Goal: Task Accomplishment & Management: Complete application form

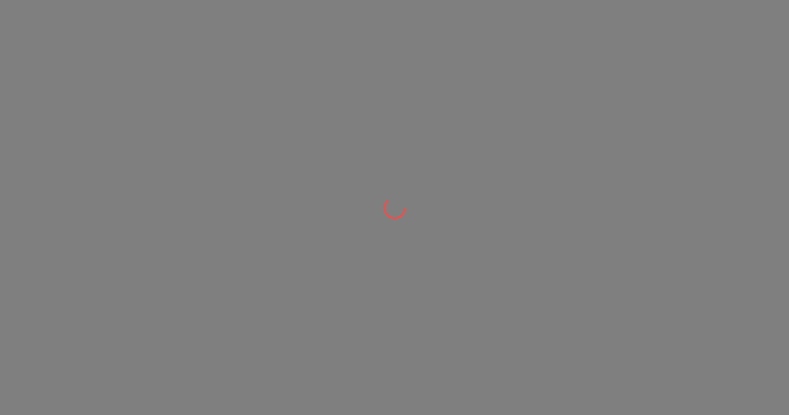
click at [713, 0] on div at bounding box center [394, 0] width 789 height 0
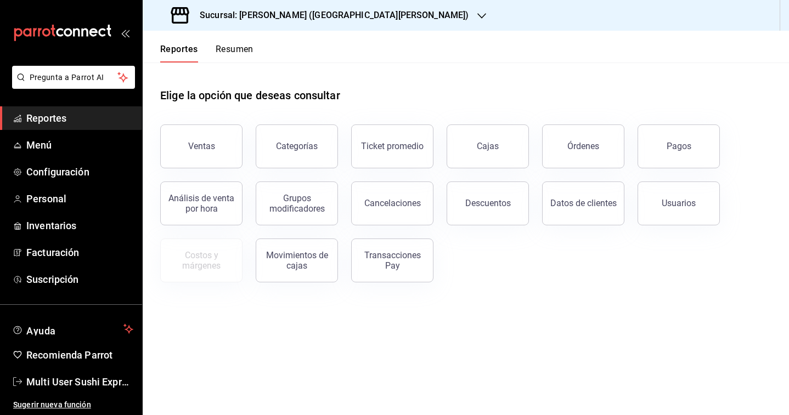
click at [306, 19] on h3 "Sucursal: [PERSON_NAME] ([GEOGRAPHIC_DATA][PERSON_NAME])" at bounding box center [330, 15] width 278 height 13
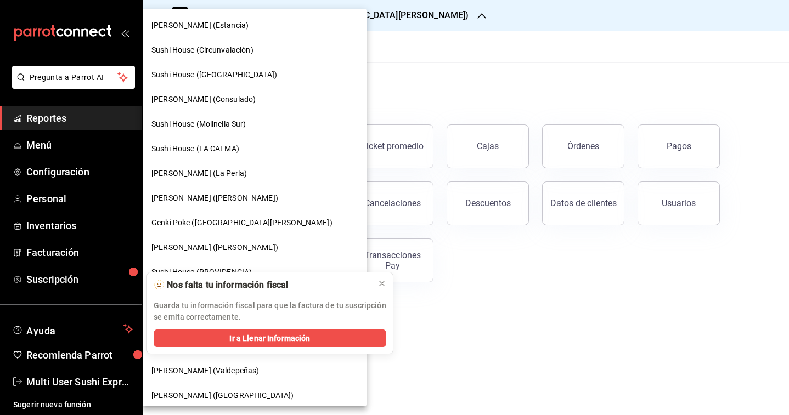
click at [450, 68] on div at bounding box center [394, 207] width 789 height 415
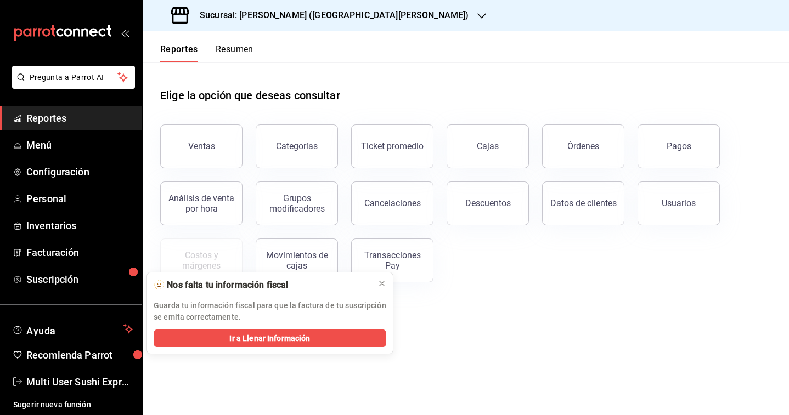
click at [446, 75] on div "Elige la opción que deseas consultar" at bounding box center [465, 87] width 611 height 49
click at [381, 281] on icon at bounding box center [382, 283] width 9 height 9
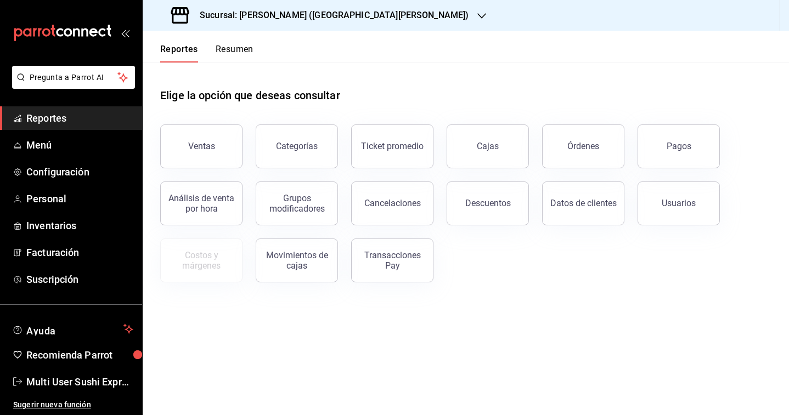
click at [321, 9] on h3 "Sucursal: [PERSON_NAME] ([GEOGRAPHIC_DATA][PERSON_NAME])" at bounding box center [330, 15] width 278 height 13
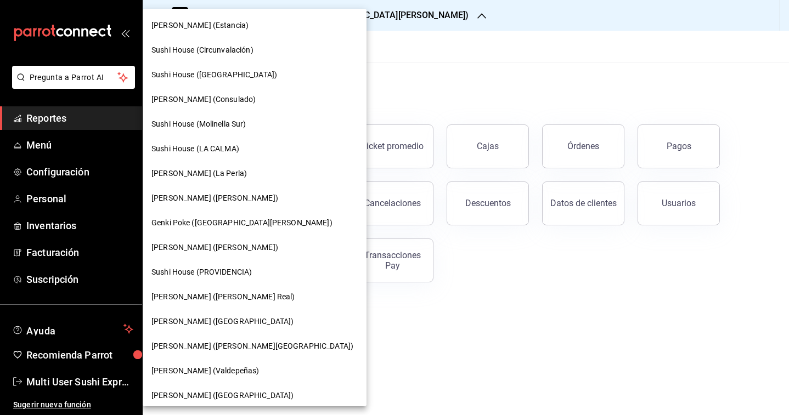
click at [235, 372] on span "[PERSON_NAME] (Valdepeñas)" at bounding box center [205, 371] width 108 height 12
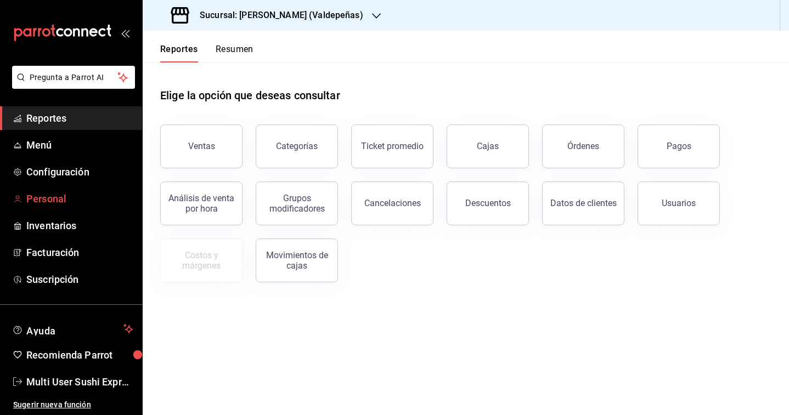
click at [48, 202] on span "Personal" at bounding box center [79, 198] width 107 height 15
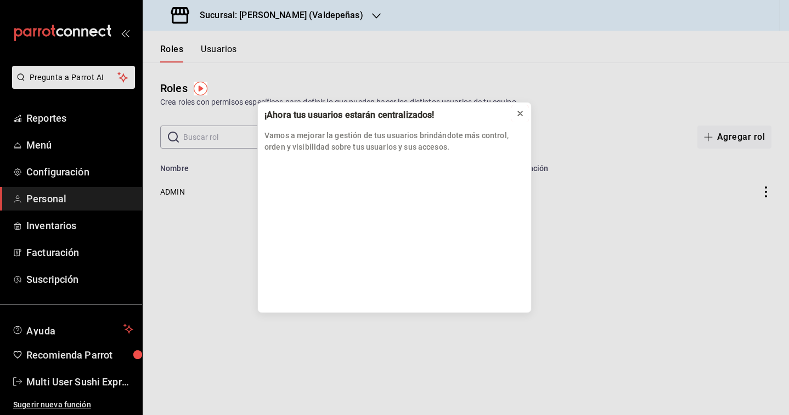
click at [518, 115] on icon at bounding box center [520, 113] width 9 height 9
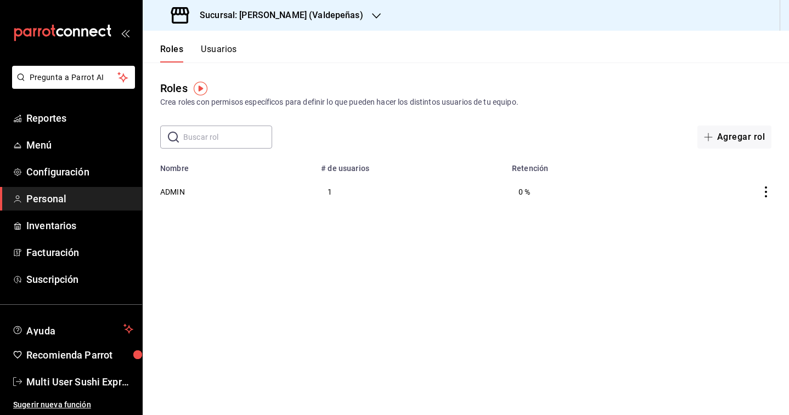
click at [224, 49] on button "Usuarios" at bounding box center [219, 53] width 36 height 19
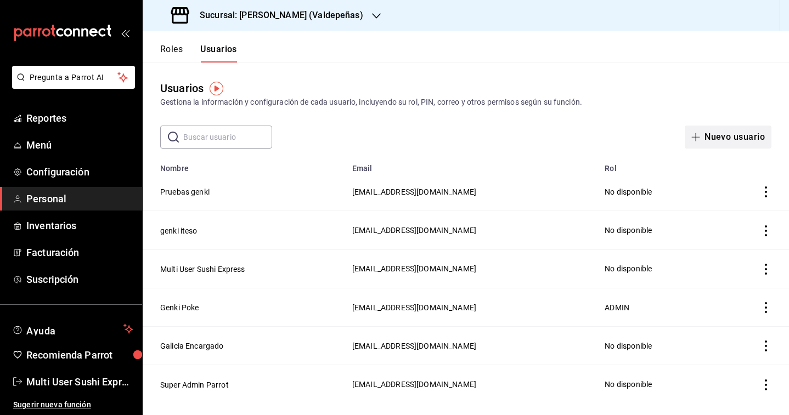
click at [725, 142] on button "Nuevo usuario" at bounding box center [728, 137] width 87 height 23
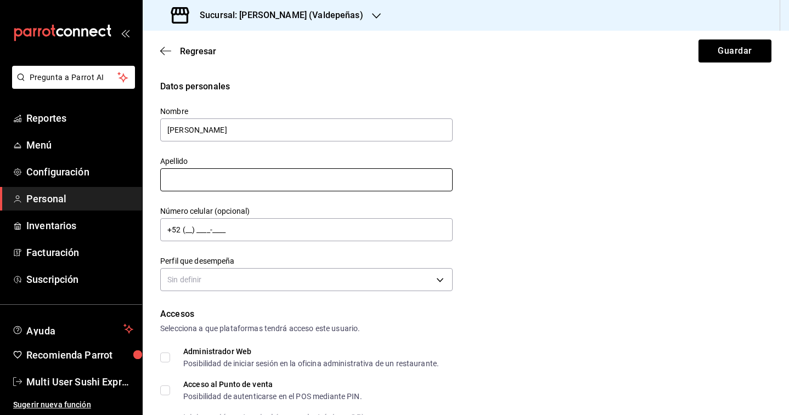
click at [276, 185] on input "text" at bounding box center [306, 179] width 292 height 23
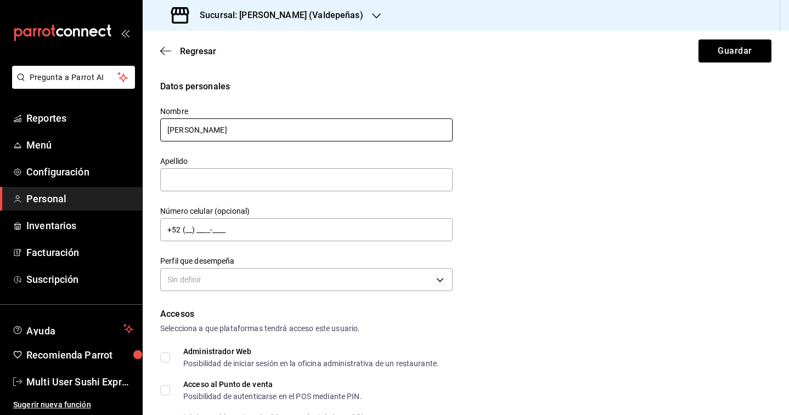
click at [236, 133] on input "[PERSON_NAME]" at bounding box center [306, 130] width 292 height 23
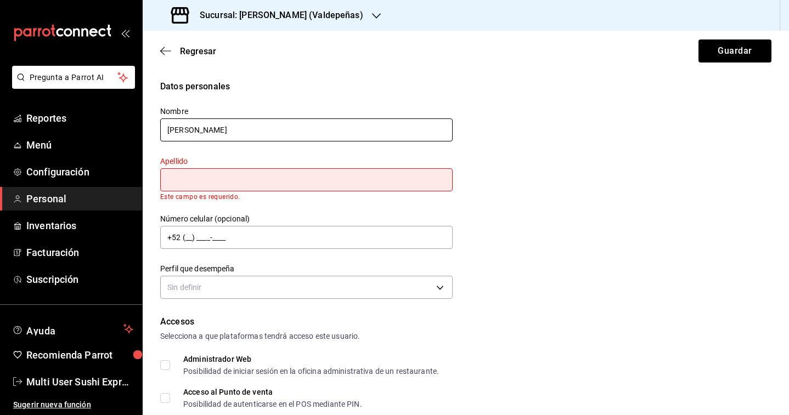
type input "[PERSON_NAME]"
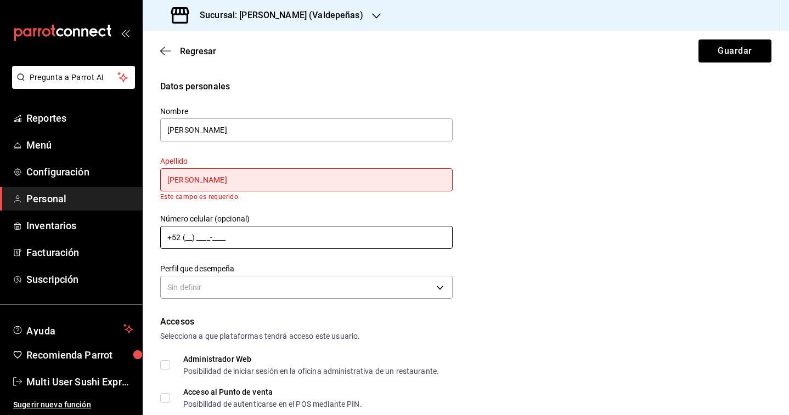
type input "[PERSON_NAME]"
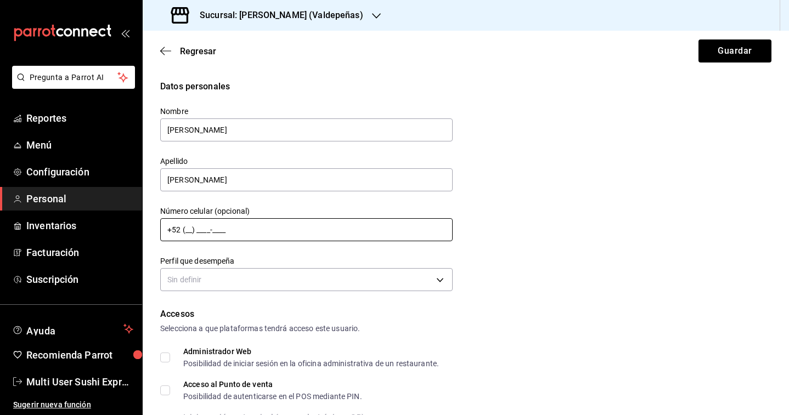
click at [234, 235] on input "+52 (__) ____-____" at bounding box center [306, 229] width 292 height 23
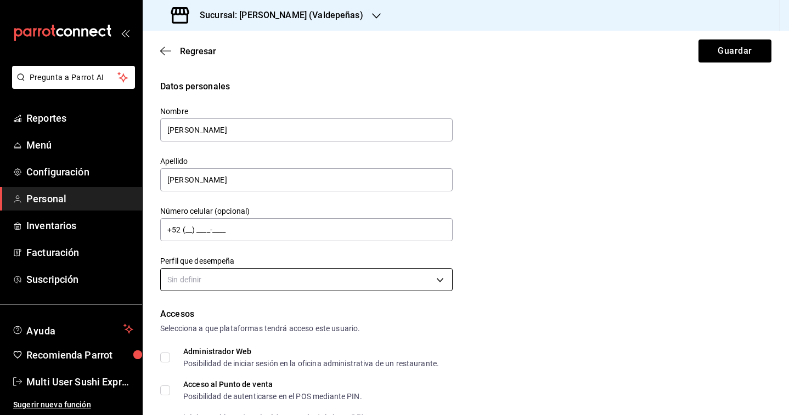
click at [232, 280] on body "Pregunta a Parrot AI Reportes Menú Configuración Personal Inventarios Facturaci…" at bounding box center [394, 207] width 789 height 415
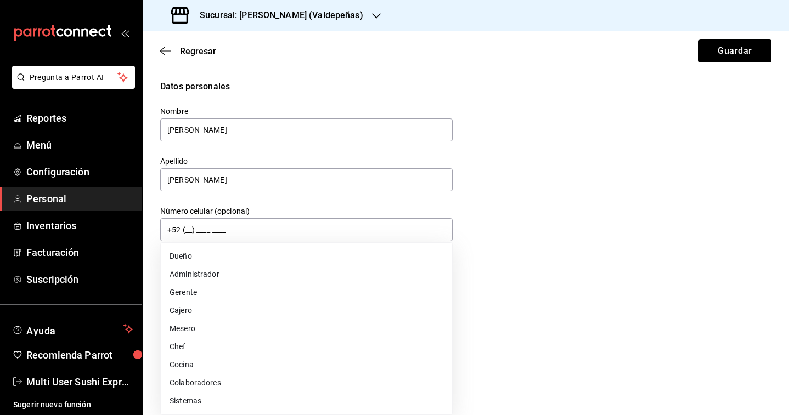
click at [503, 223] on div at bounding box center [394, 207] width 789 height 415
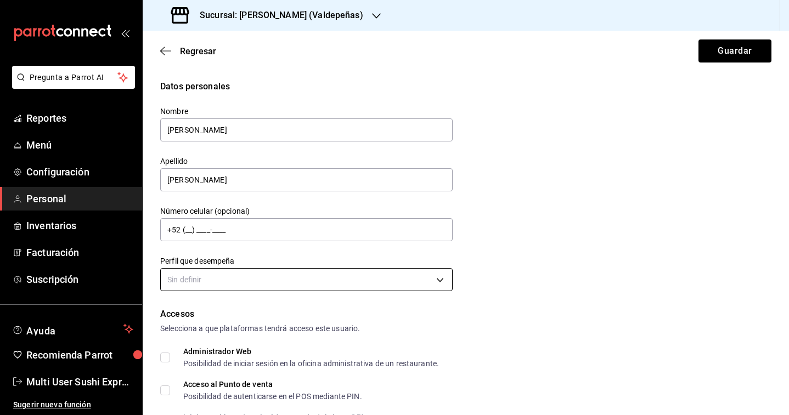
click at [353, 280] on body "Pregunta a Parrot AI Reportes Menú Configuración Personal Inventarios Facturaci…" at bounding box center [394, 207] width 789 height 415
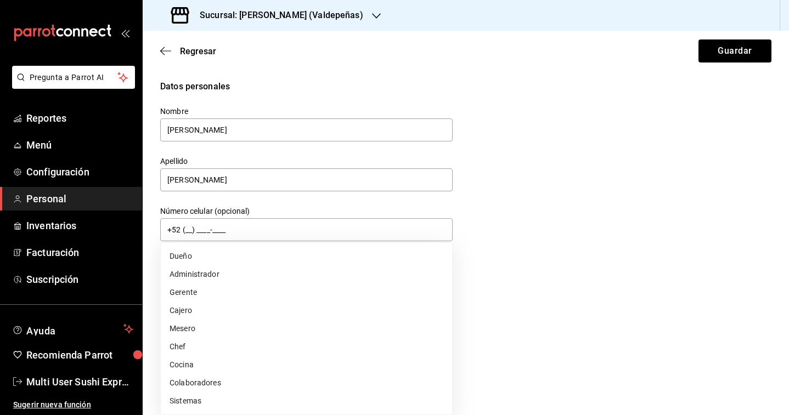
click at [212, 297] on li "Gerente" at bounding box center [306, 293] width 291 height 18
type input "MANAGER"
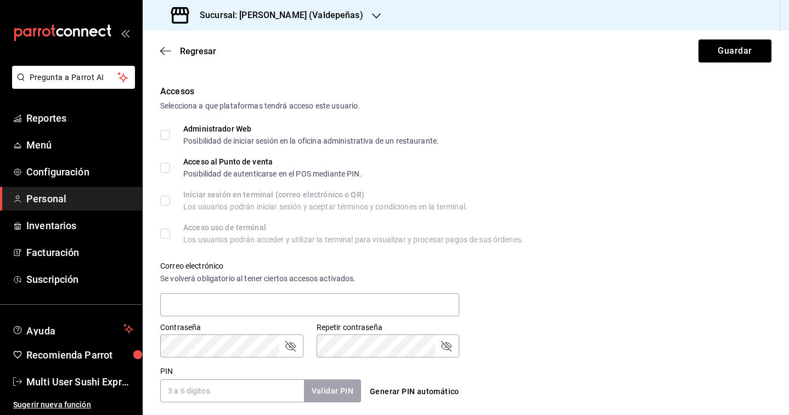
scroll to position [216, 0]
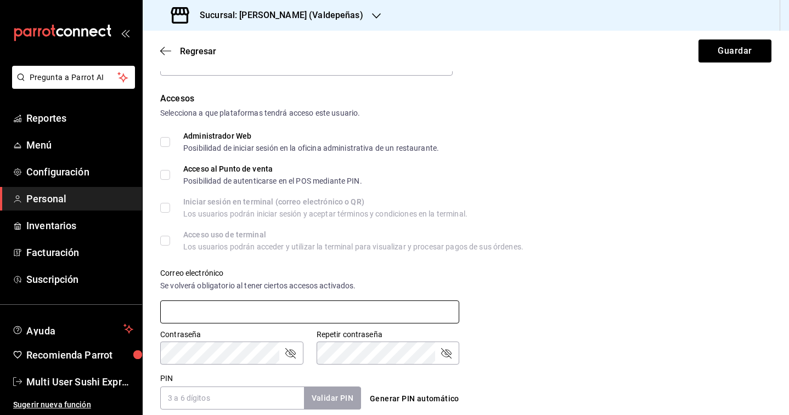
click at [240, 309] on input "text" at bounding box center [309, 312] width 299 height 23
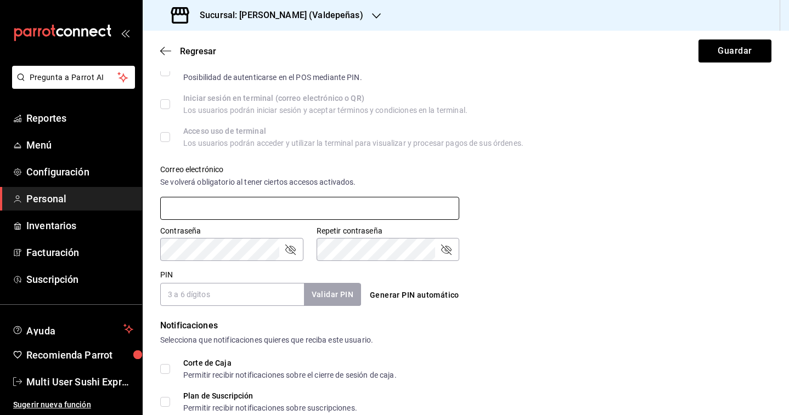
scroll to position [329, 0]
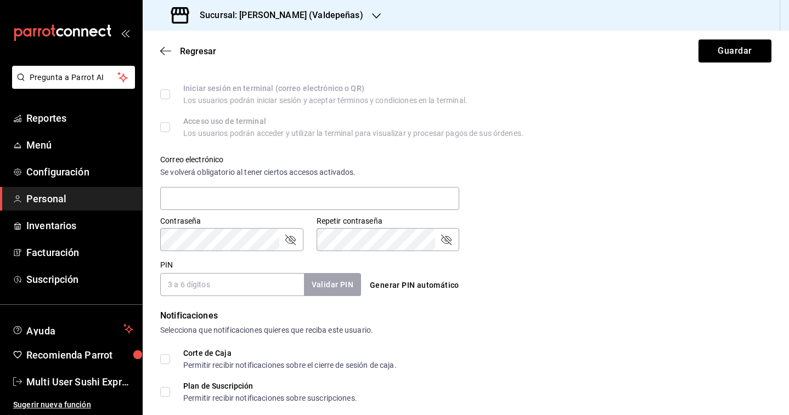
click at [486, 210] on div "Contraseña Contraseña Repetir contraseña Repetir contraseña" at bounding box center [459, 227] width 624 height 48
click at [244, 207] on input "text" at bounding box center [309, 198] width 299 height 23
paste input "[PERSON_NAME][EMAIL_ADDRESS][DOMAIN_NAME]"
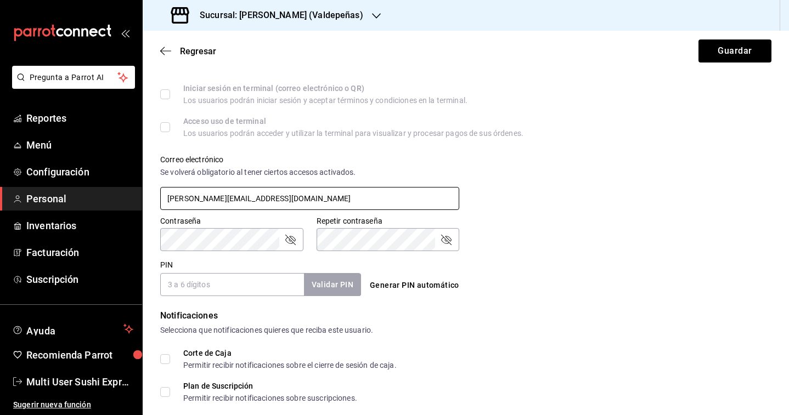
type input "[PERSON_NAME][EMAIL_ADDRESS][DOMAIN_NAME]"
click at [291, 243] on icon "passwordField" at bounding box center [290, 239] width 13 height 13
click at [353, 257] on div "PIN Validar PIN ​" at bounding box center [258, 276] width 205 height 41
click at [446, 244] on icon "passwordField" at bounding box center [446, 239] width 13 height 13
click at [222, 281] on input "PIN" at bounding box center [232, 284] width 144 height 23
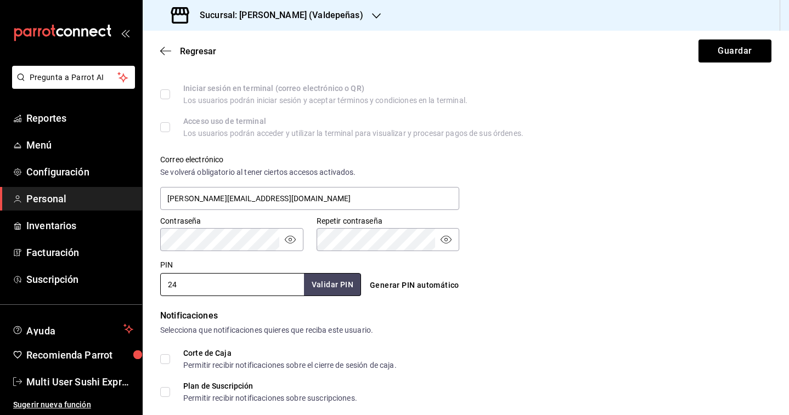
type input "2"
type input "1"
type input "9876"
click at [235, 264] on div "PIN 9876 Validar PIN ​" at bounding box center [260, 278] width 201 height 36
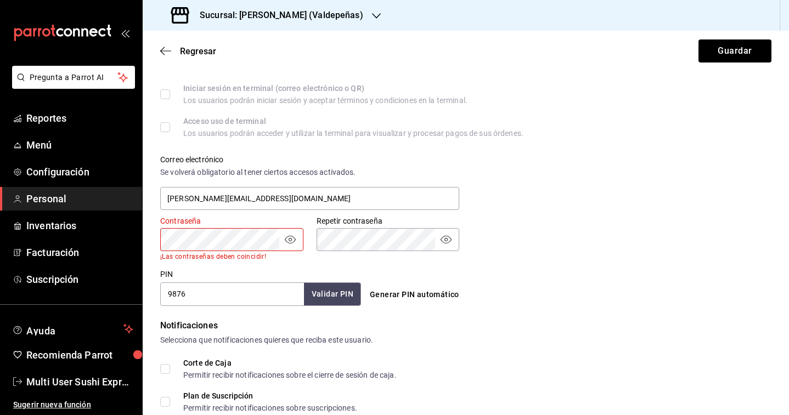
click at [232, 260] on div "Accesos Selecciona a que plataformas tendrá acceso este usuario. Administrador …" at bounding box center [465, 143] width 611 height 328
click at [356, 268] on div "PIN 9876 Validar PIN ​" at bounding box center [258, 285] width 205 height 41
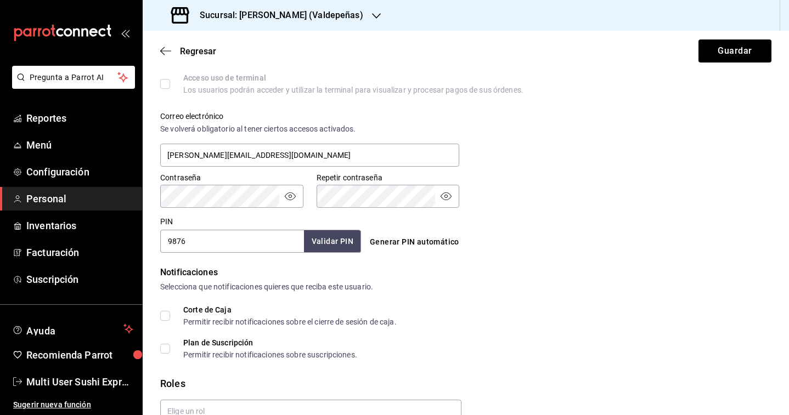
scroll to position [429, 0]
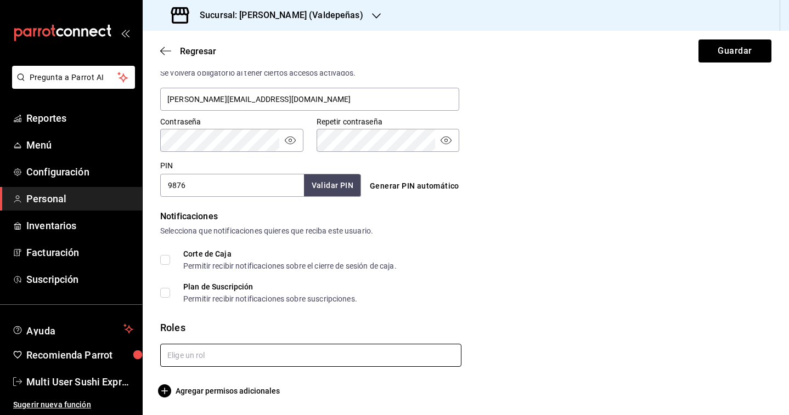
click at [236, 358] on input "text" at bounding box center [310, 355] width 301 height 23
click at [245, 322] on div "Roles" at bounding box center [465, 327] width 611 height 15
click at [222, 386] on span "Agregar permisos adicionales" at bounding box center [220, 391] width 120 height 13
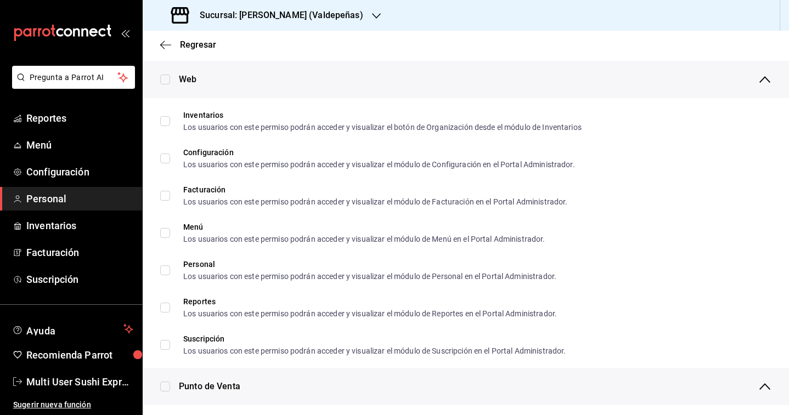
scroll to position [0, 0]
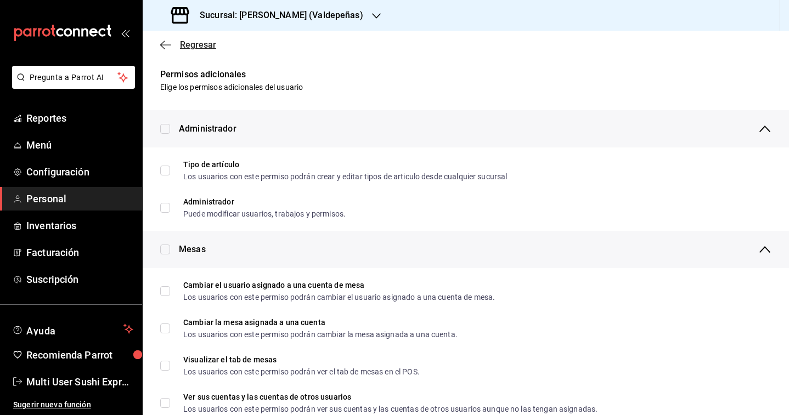
click at [198, 44] on span "Regresar" at bounding box center [198, 45] width 36 height 10
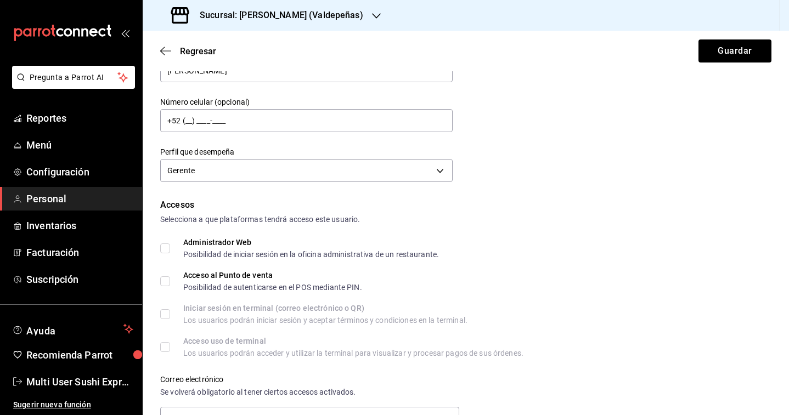
scroll to position [108, 0]
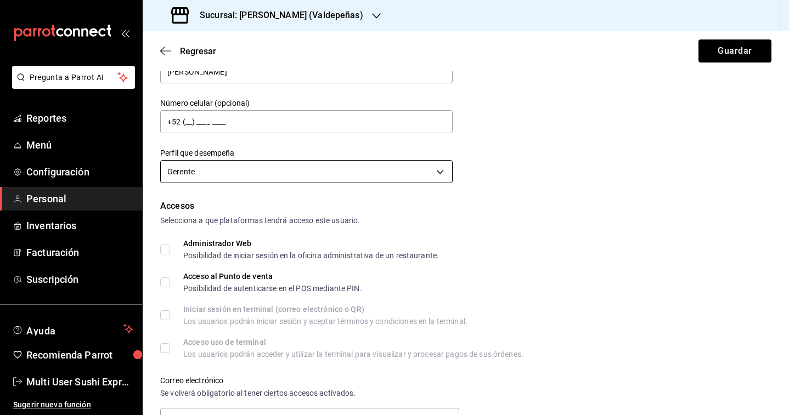
click at [256, 176] on body "Pregunta a Parrot AI Reportes Menú Configuración Personal Inventarios Facturaci…" at bounding box center [394, 207] width 789 height 415
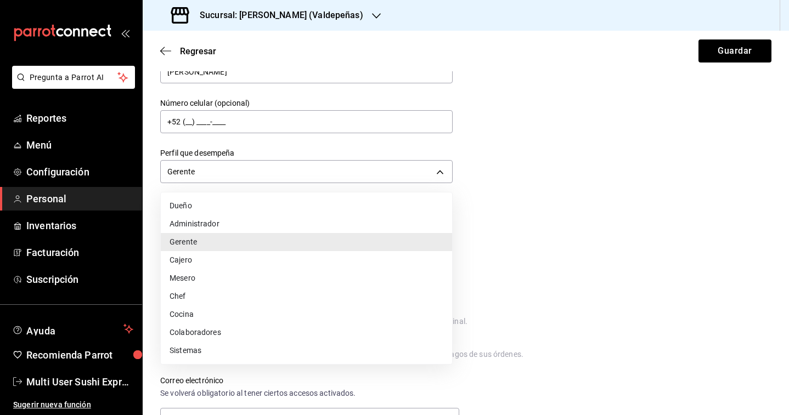
click at [220, 352] on li "Sistemas" at bounding box center [306, 351] width 291 height 18
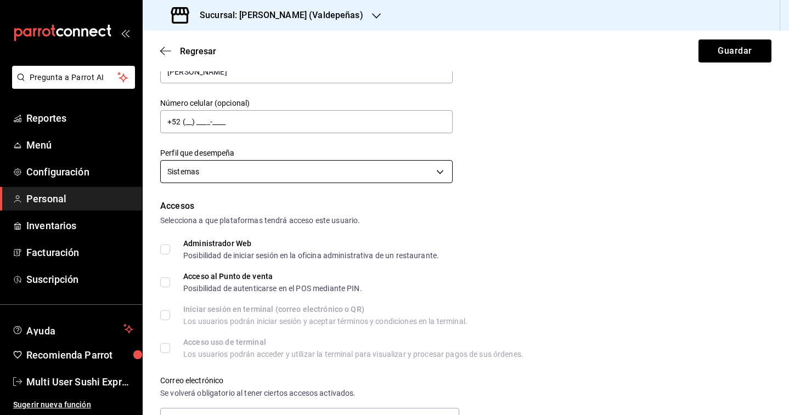
click at [224, 170] on body "Pregunta a Parrot AI Reportes Menú Configuración Personal Inventarios Facturaci…" at bounding box center [394, 207] width 789 height 415
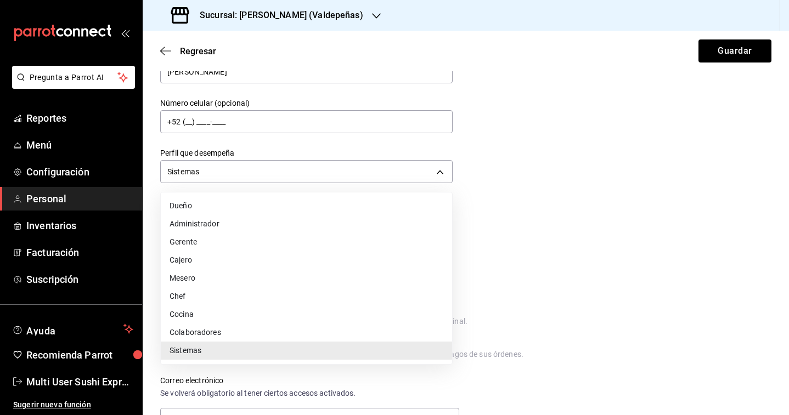
click at [202, 259] on li "Cajero" at bounding box center [306, 260] width 291 height 18
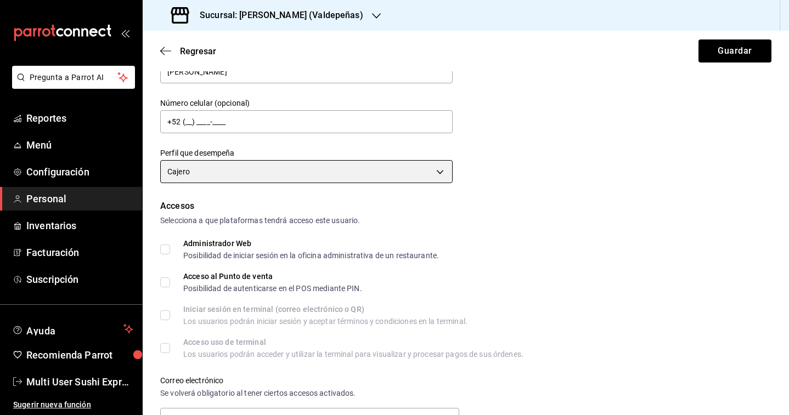
scroll to position [429, 0]
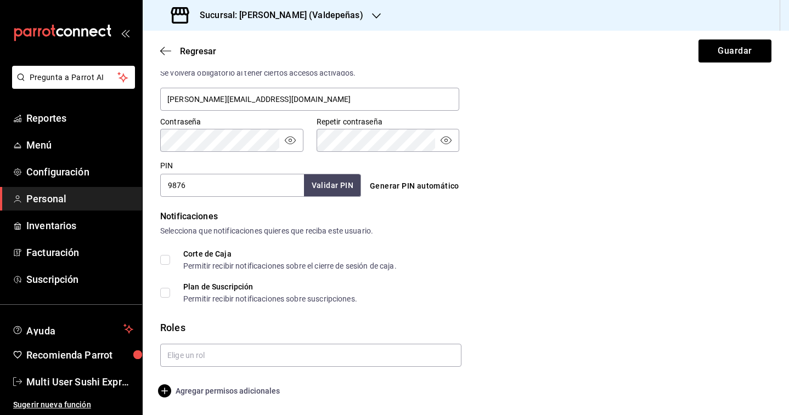
click at [202, 396] on span "Agregar permisos adicionales" at bounding box center [220, 391] width 120 height 13
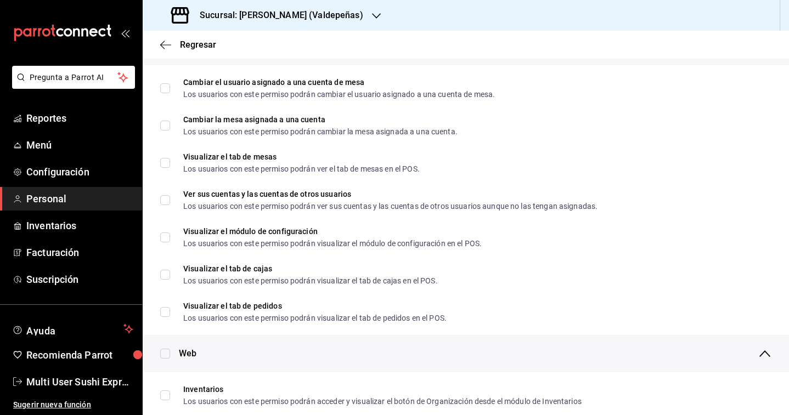
scroll to position [0, 0]
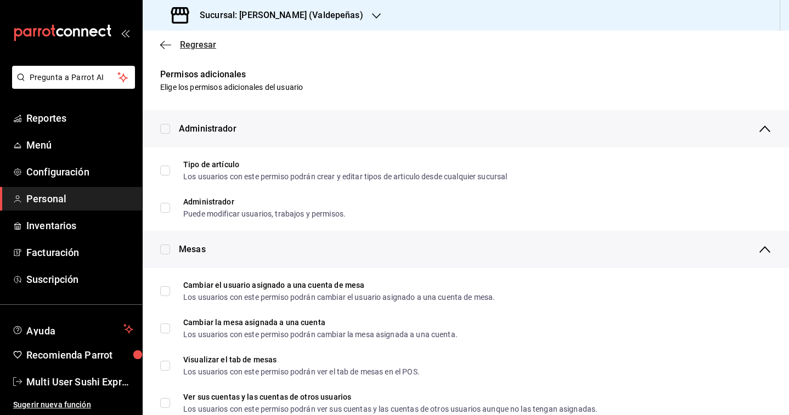
click at [176, 42] on span "Regresar" at bounding box center [188, 45] width 56 height 10
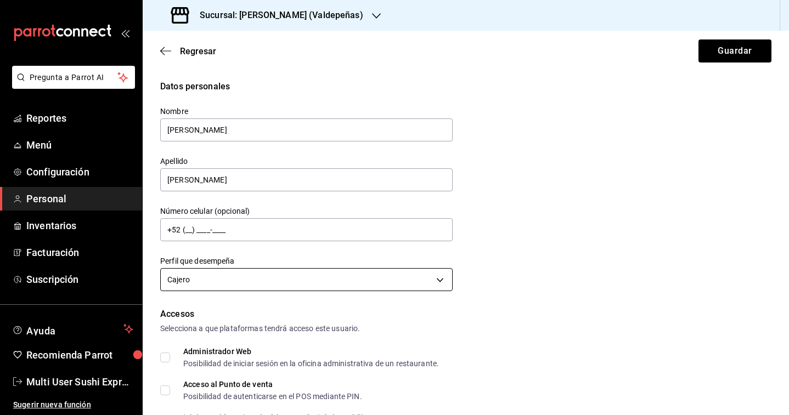
click at [226, 277] on body "Pregunta a Parrot AI Reportes Menú Configuración Personal Inventarios Facturaci…" at bounding box center [394, 207] width 789 height 415
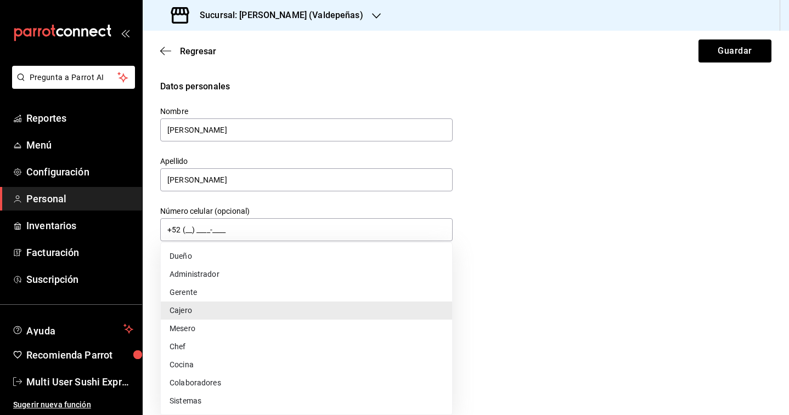
click at [211, 293] on li "Gerente" at bounding box center [306, 293] width 291 height 18
type input "MANAGER"
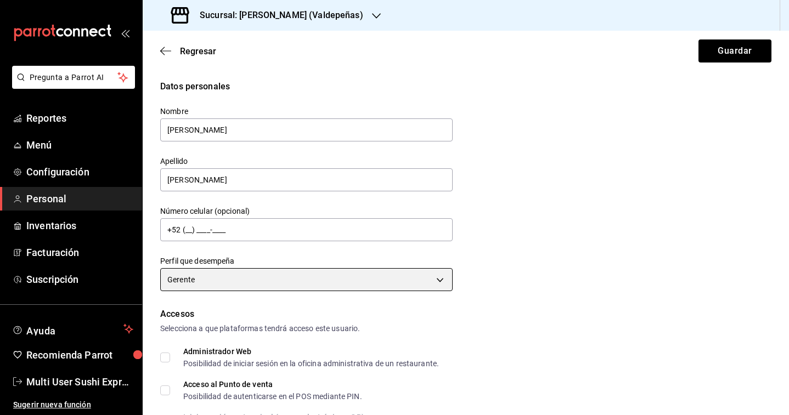
scroll to position [429, 0]
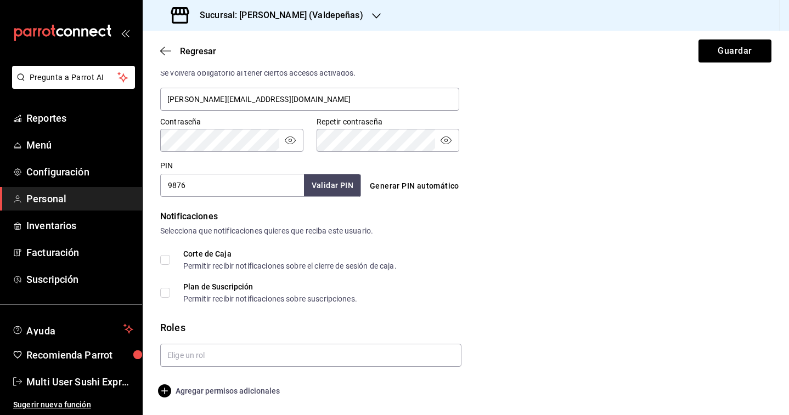
click at [233, 392] on span "Agregar permisos adicionales" at bounding box center [220, 391] width 120 height 13
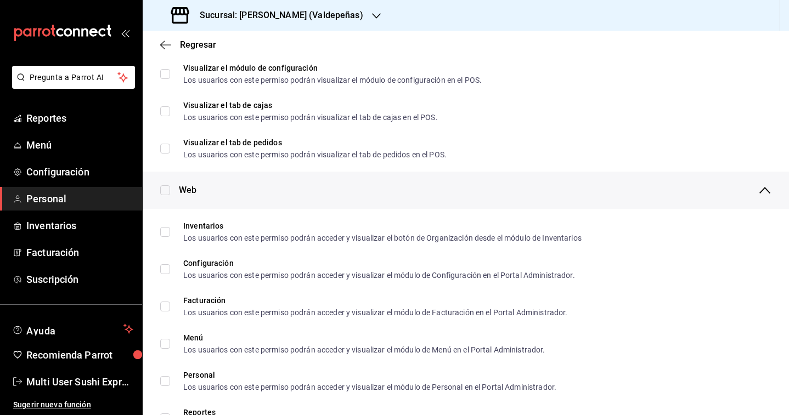
scroll to position [382, 0]
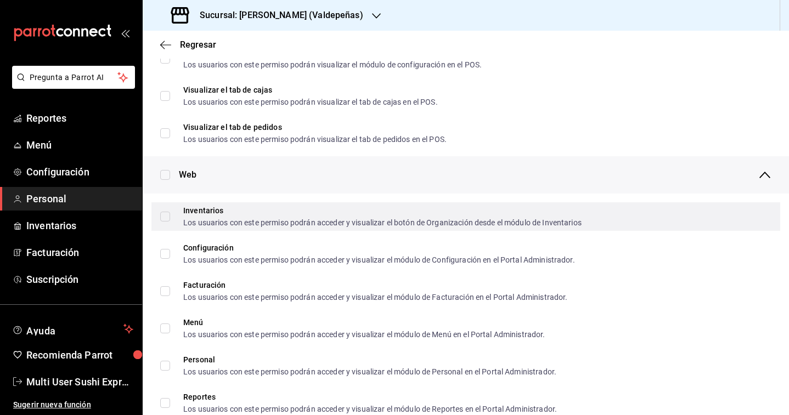
click at [162, 217] on input "Inventarios Los usuarios con este permiso podrán acceder y visualizar el botón …" at bounding box center [165, 217] width 10 height 10
checkbox input "true"
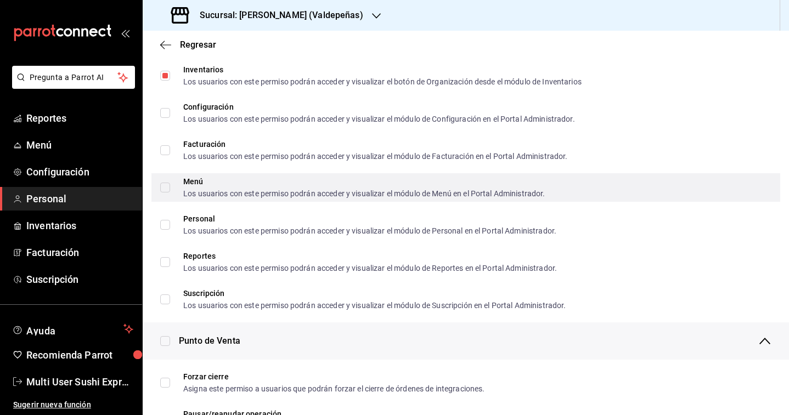
scroll to position [566, 0]
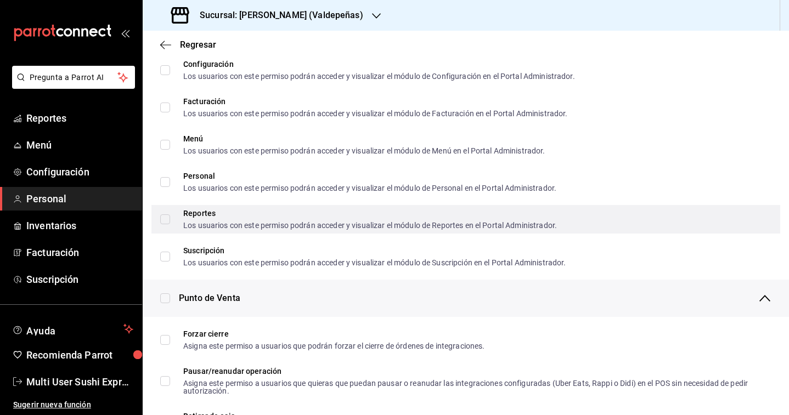
click at [166, 220] on input "Reportes Los usuarios con este permiso podrán acceder y visualizar el módulo de…" at bounding box center [165, 220] width 10 height 10
checkbox input "true"
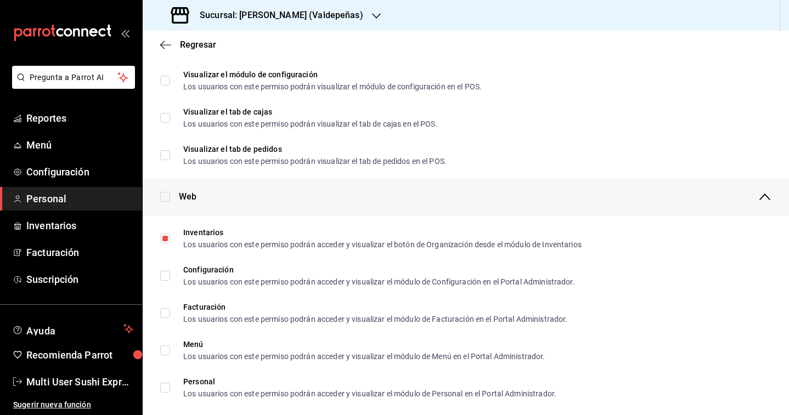
scroll to position [359, 0]
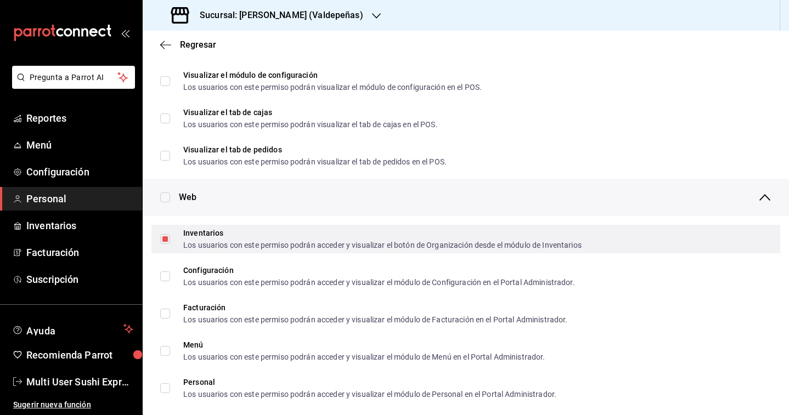
click at [162, 239] on input "Inventarios Los usuarios con este permiso podrán acceder y visualizar el botón …" at bounding box center [165, 239] width 10 height 10
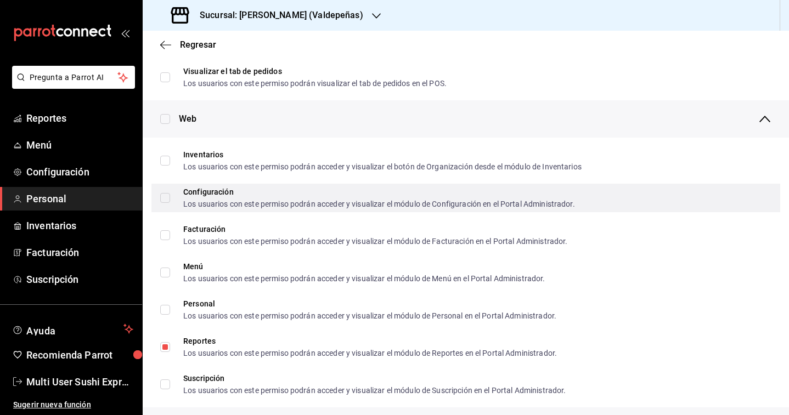
scroll to position [437, 0]
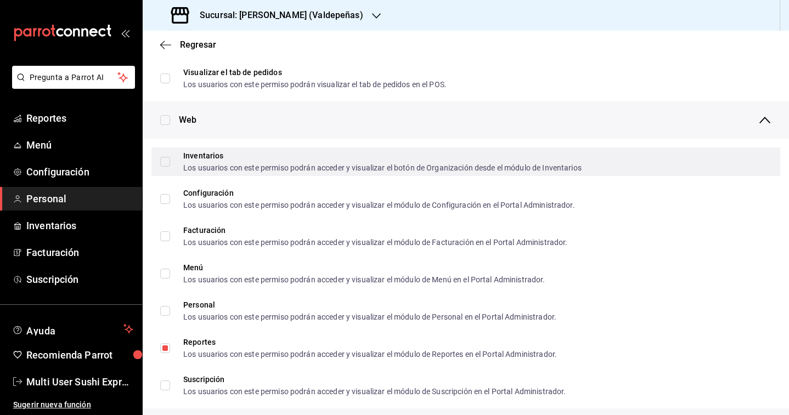
click at [166, 162] on input "Inventarios Los usuarios con este permiso podrán acceder y visualizar el botón …" at bounding box center [165, 162] width 10 height 10
checkbox input "true"
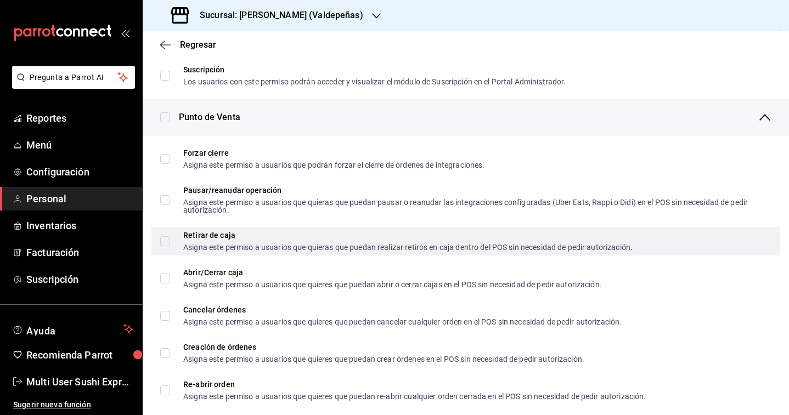
scroll to position [774, 0]
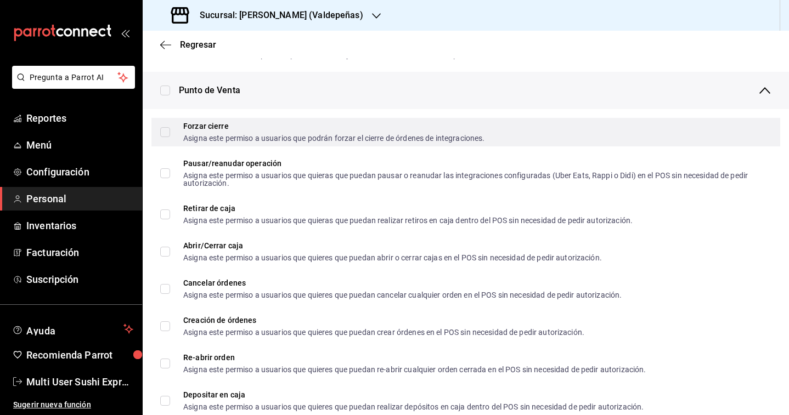
click at [164, 132] on input "Forzar cierre Asigna este permiso a usuarios que podrán forzar el cierre de órd…" at bounding box center [165, 132] width 10 height 10
checkbox input "true"
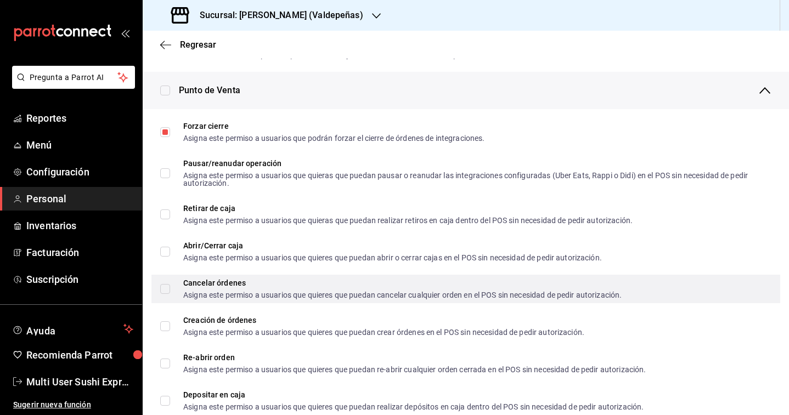
click at [168, 290] on input "Cancelar órdenes Asigna este permiso a usuarios que quieres que puedan cancelar…" at bounding box center [165, 289] width 10 height 10
checkbox input "true"
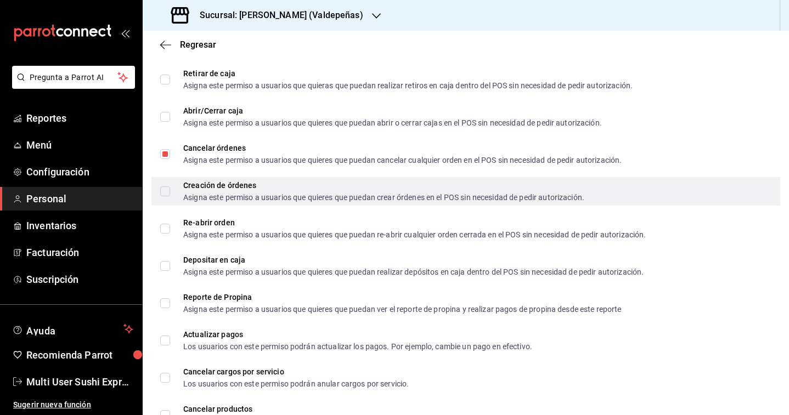
scroll to position [916, 0]
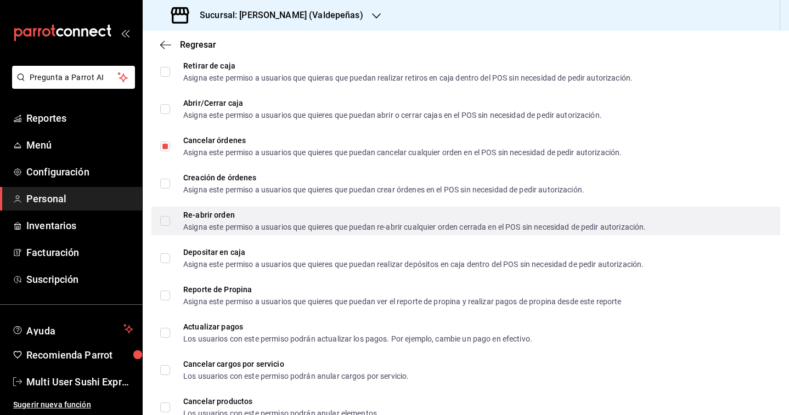
click at [165, 226] on label "Re-abrir orden Asigna este permiso a usuarios que quieres que puedan re-abrir c…" at bounding box center [403, 221] width 486 height 20
click at [165, 226] on input "Re-abrir orden Asigna este permiso a usuarios que quieres que puedan re-abrir c…" at bounding box center [165, 221] width 10 height 10
click at [165, 222] on input "Re-abrir orden Asigna este permiso a usuarios que quieres que puedan re-abrir c…" at bounding box center [165, 221] width 10 height 10
checkbox input "true"
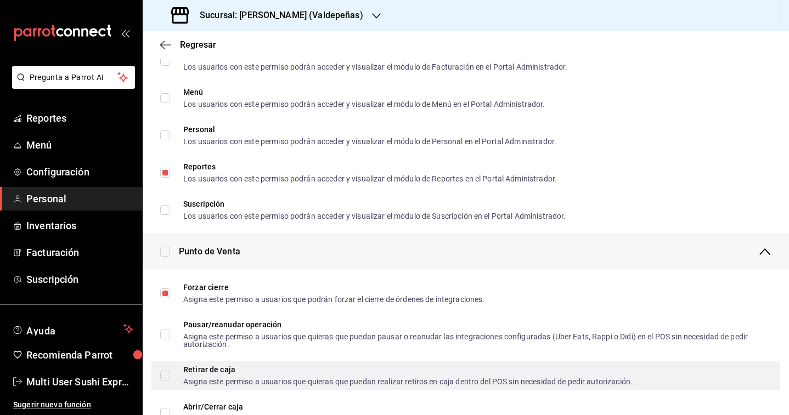
scroll to position [615, 0]
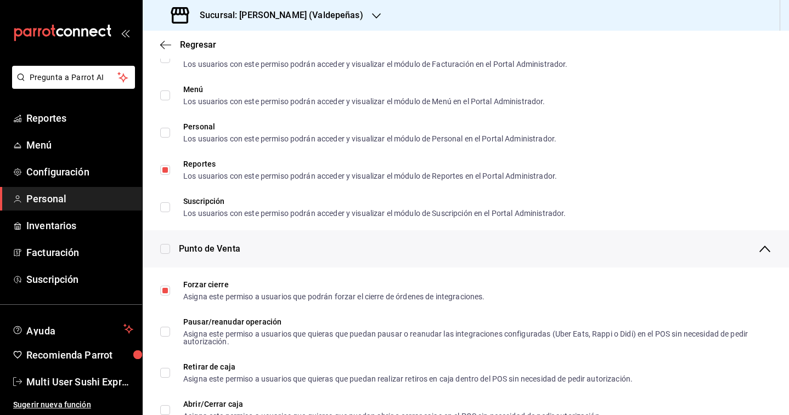
click at [165, 249] on input "checkbox" at bounding box center [165, 249] width 10 height 10
checkbox input "true"
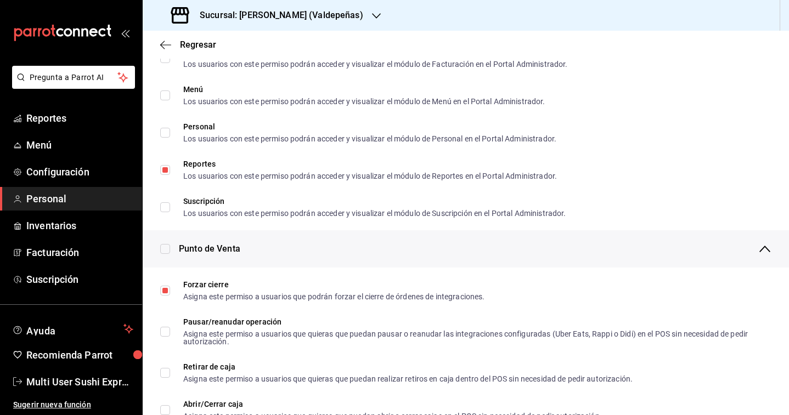
checkbox input "true"
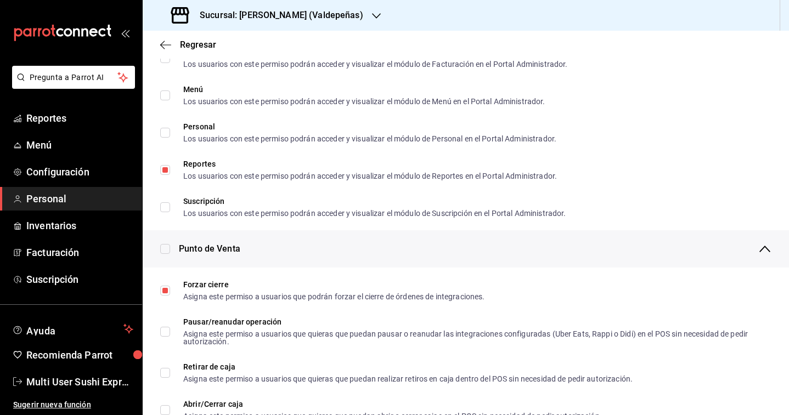
checkbox input "true"
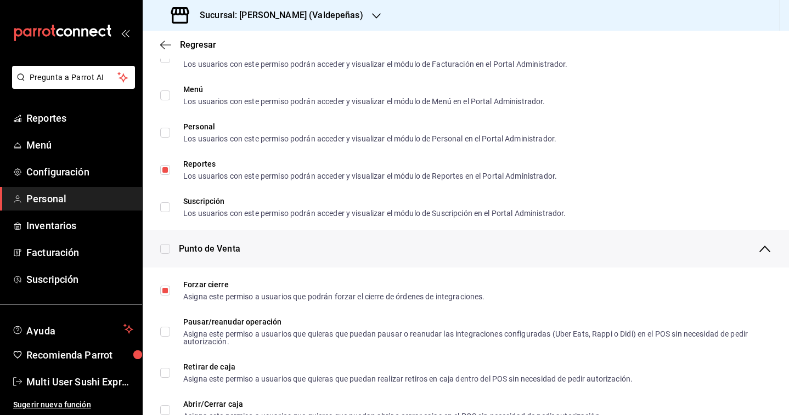
checkbox input "true"
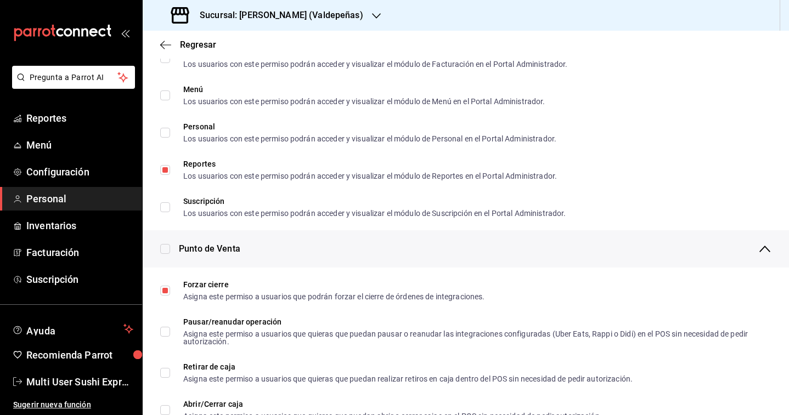
checkbox input "true"
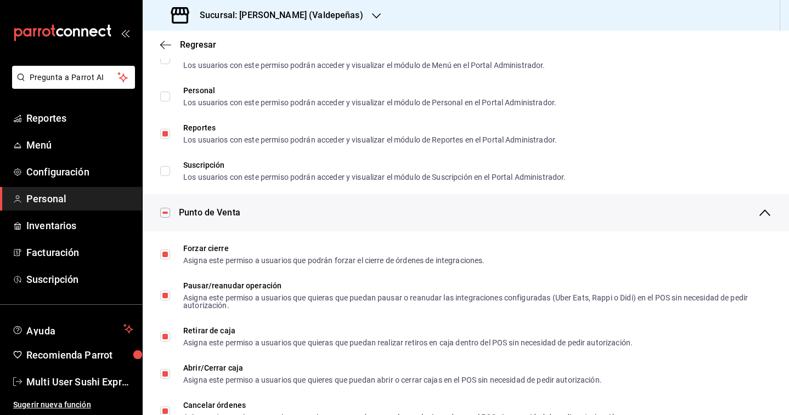
scroll to position [0, 0]
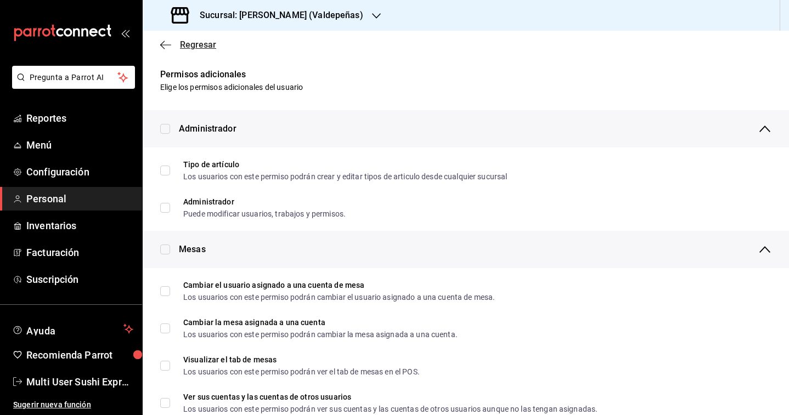
click at [201, 47] on span "Regresar" at bounding box center [198, 45] width 36 height 10
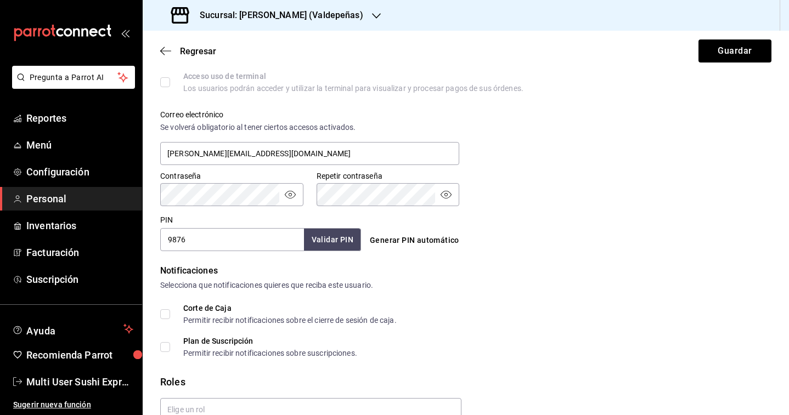
scroll to position [429, 0]
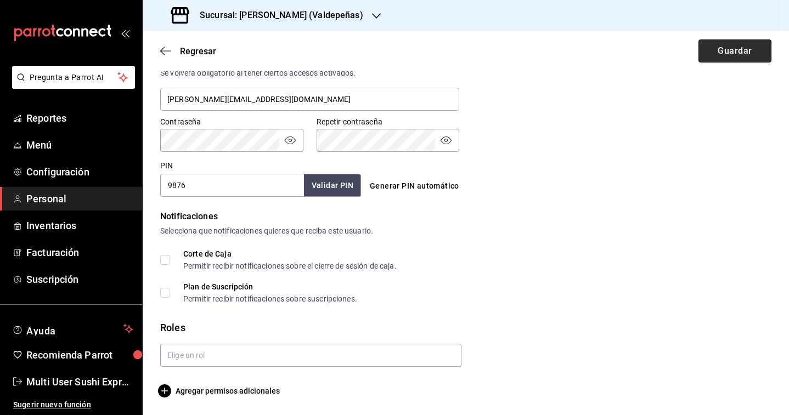
click at [719, 53] on button "Guardar" at bounding box center [735, 51] width 73 height 23
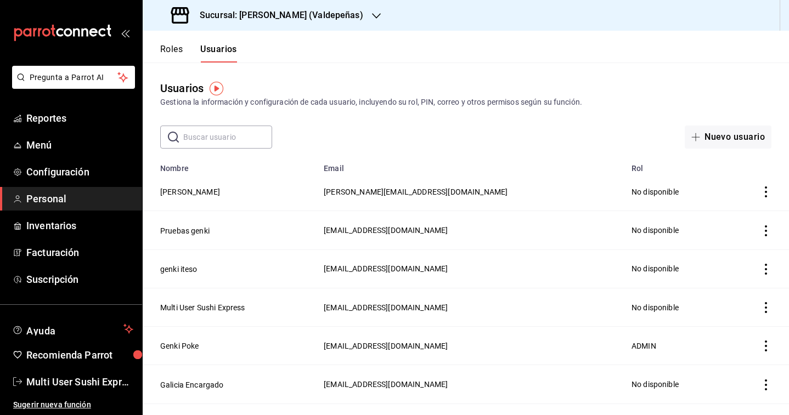
click at [271, 26] on div "Sucursal: [PERSON_NAME] (Valdepeñas)" at bounding box center [268, 15] width 234 height 31
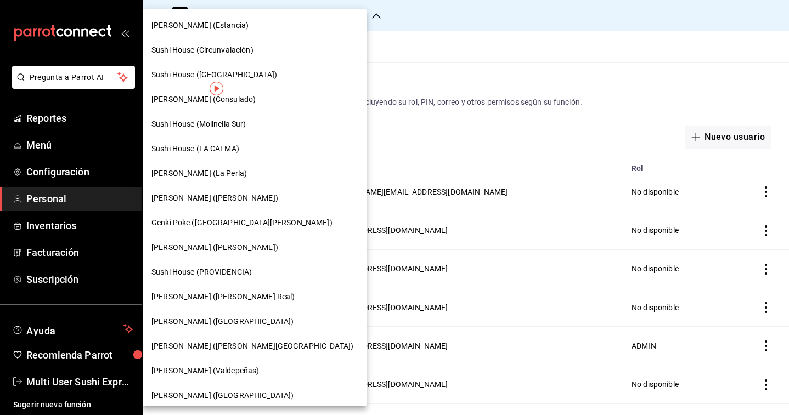
click at [229, 53] on span "Sushi House (Circunvalación)" at bounding box center [202, 50] width 102 height 12
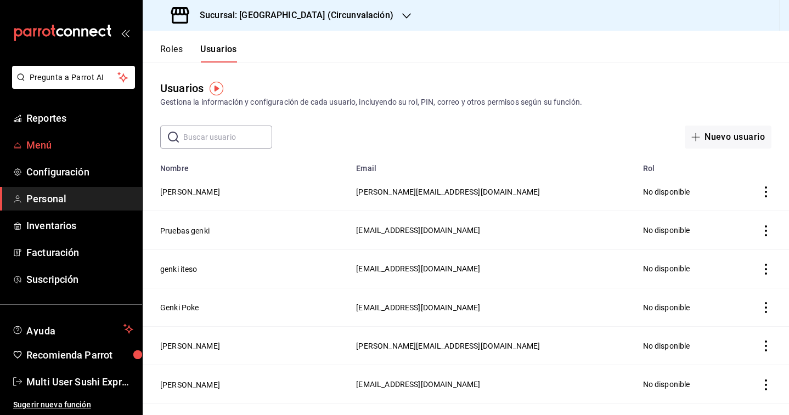
click at [49, 151] on span "Menú" at bounding box center [79, 145] width 107 height 15
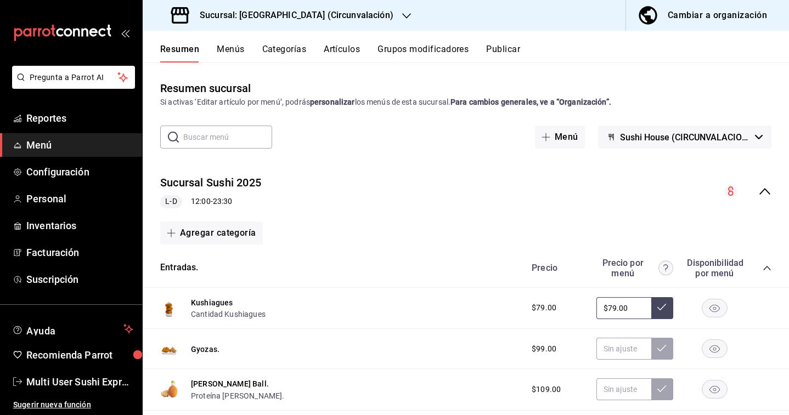
click at [760, 194] on icon "collapse-menu-row" at bounding box center [764, 191] width 11 height 7
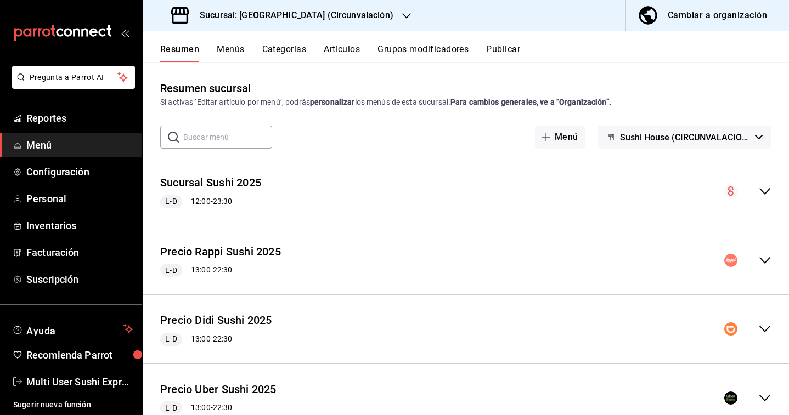
scroll to position [40, 0]
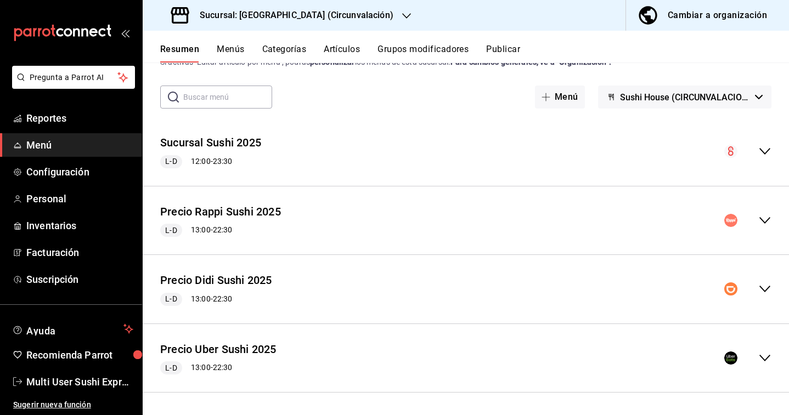
click at [699, 86] on button "Sushi House (CIRCUNVALACION)" at bounding box center [684, 97] width 173 height 23
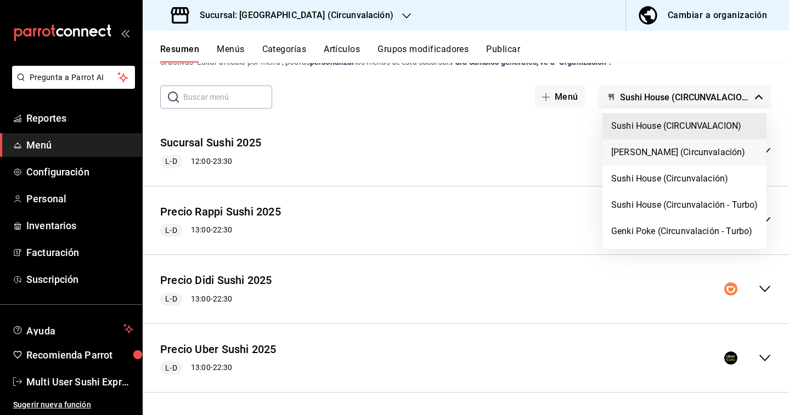
click at [650, 142] on li "[PERSON_NAME] (Circunvalación)" at bounding box center [684, 152] width 164 height 26
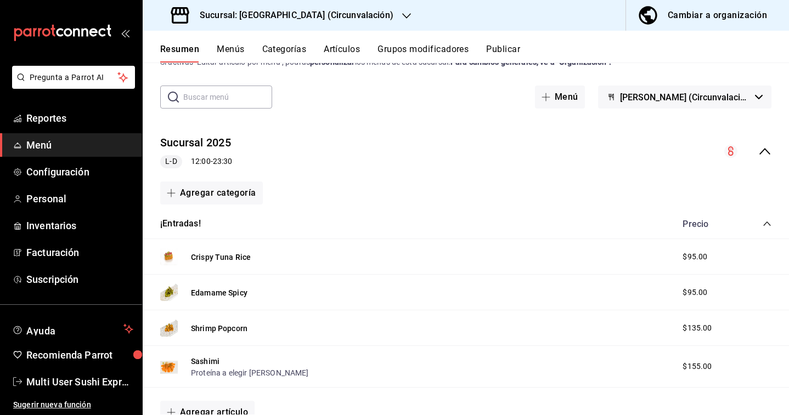
click at [761, 149] on icon "collapse-menu-row" at bounding box center [764, 151] width 13 height 13
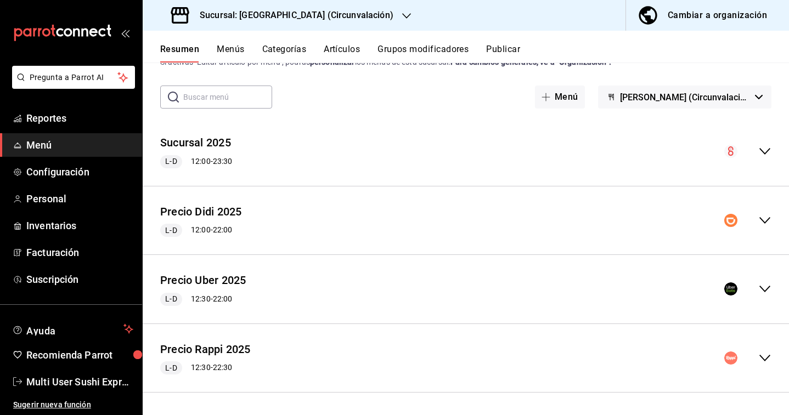
click at [763, 229] on div "Precio Didi 2025 L-D 12:00 - 22:00" at bounding box center [466, 220] width 646 height 51
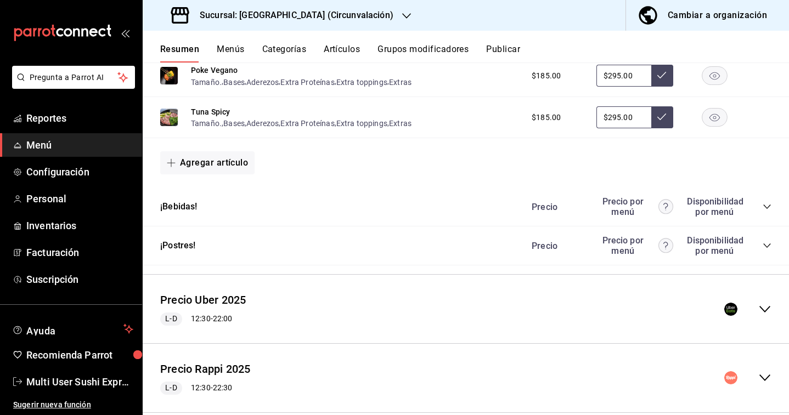
scroll to position [719, 0]
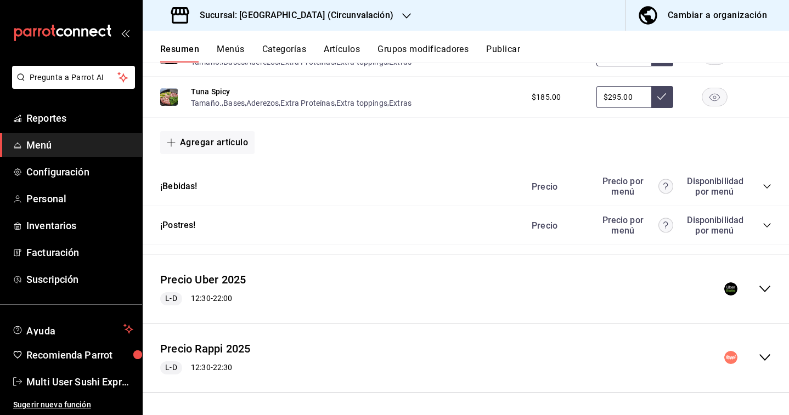
click at [758, 291] on div "collapse-menu-row" at bounding box center [747, 289] width 47 height 13
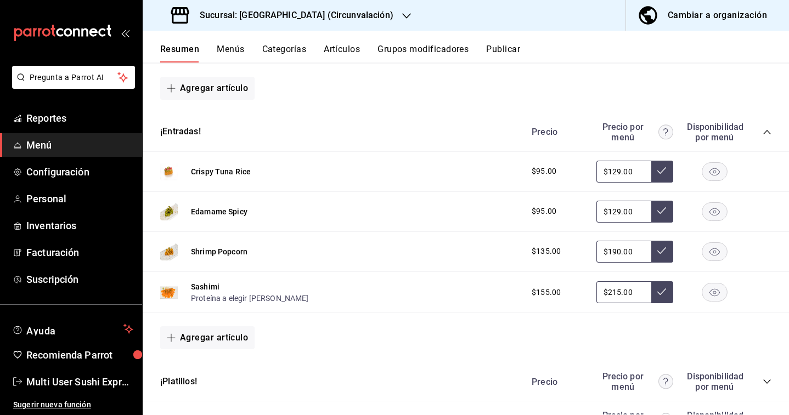
scroll to position [1313, 0]
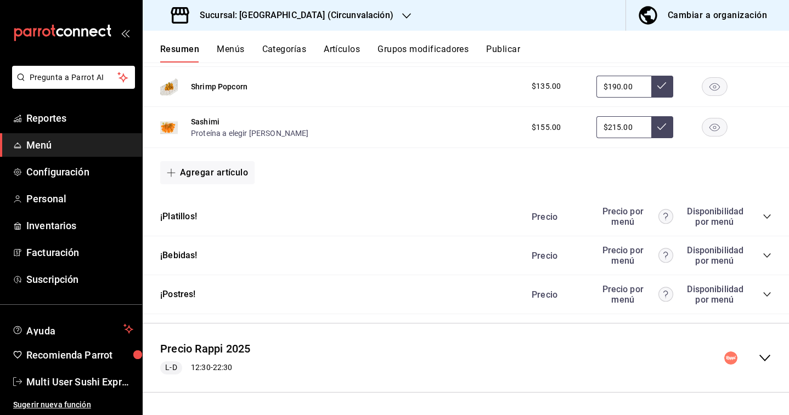
click at [773, 356] on div "Precio Rappi 2025 L-D 12:30 - 22:30" at bounding box center [466, 358] width 646 height 51
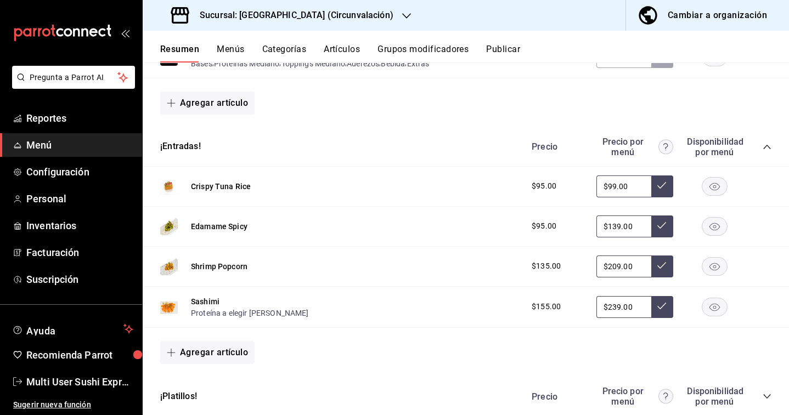
scroll to position [1906, 0]
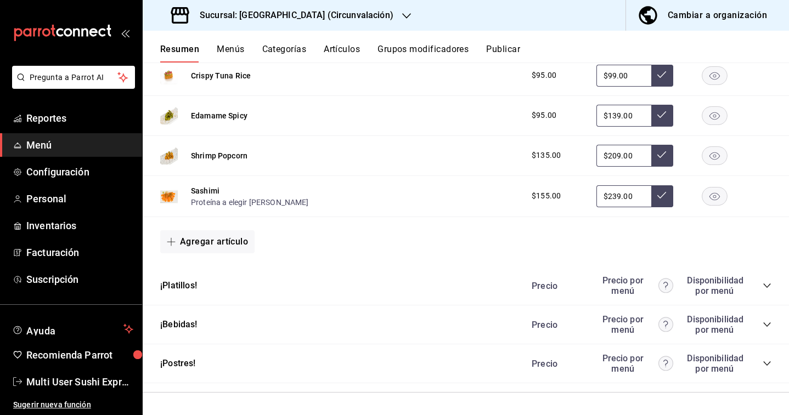
click at [763, 283] on icon "collapse-category-row" at bounding box center [767, 285] width 9 height 9
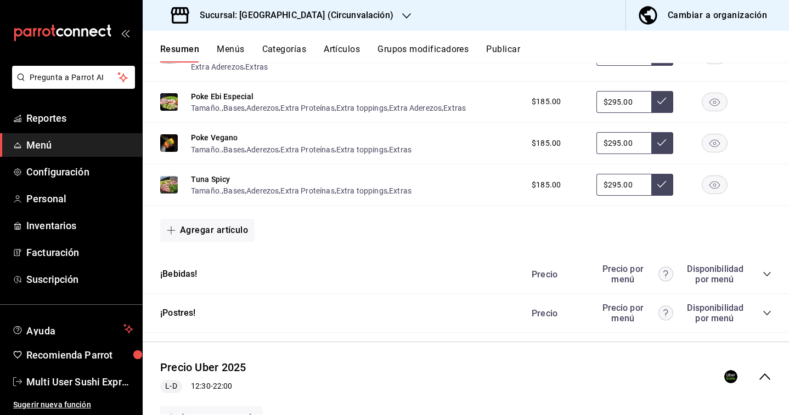
scroll to position [0, 0]
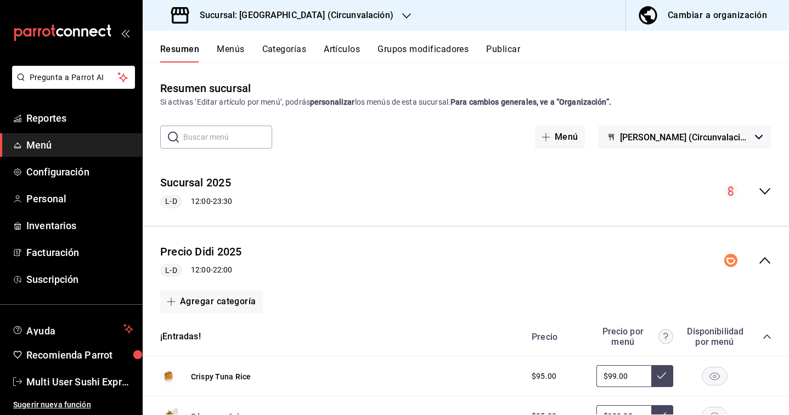
click at [291, 13] on h3 "Sucursal: [GEOGRAPHIC_DATA] (Circunvalación)" at bounding box center [292, 15] width 202 height 13
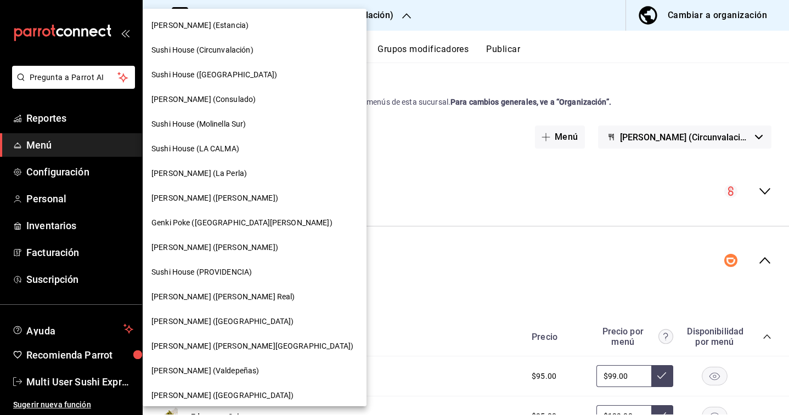
click at [195, 376] on span "[PERSON_NAME] (Valdepeñas)" at bounding box center [205, 371] width 108 height 12
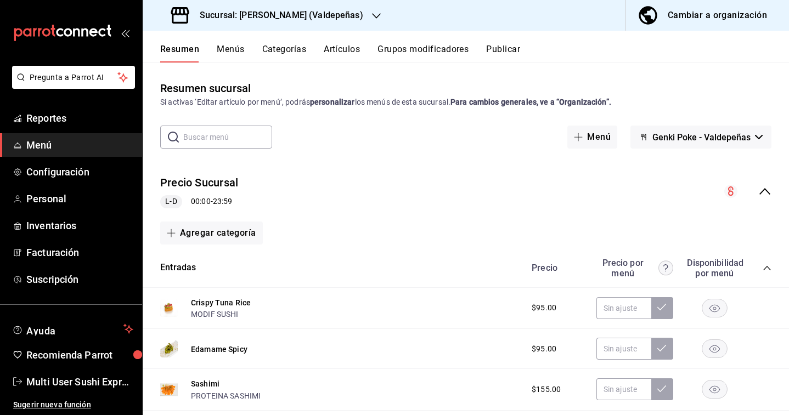
click at [756, 188] on div "collapse-menu-row" at bounding box center [747, 191] width 47 height 13
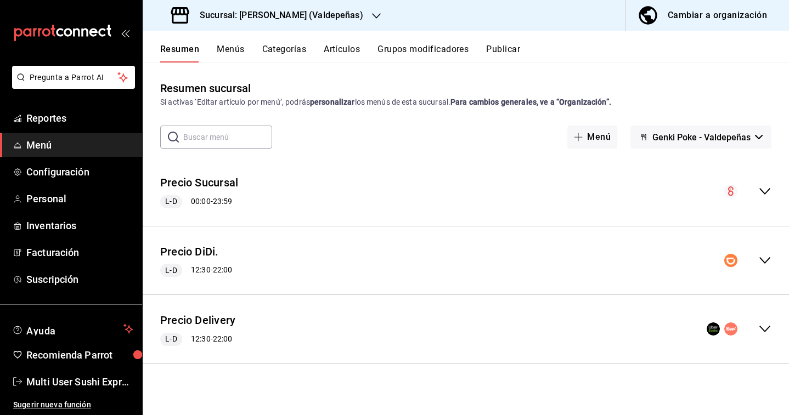
click at [763, 330] on icon "collapse-menu-row" at bounding box center [764, 329] width 11 height 7
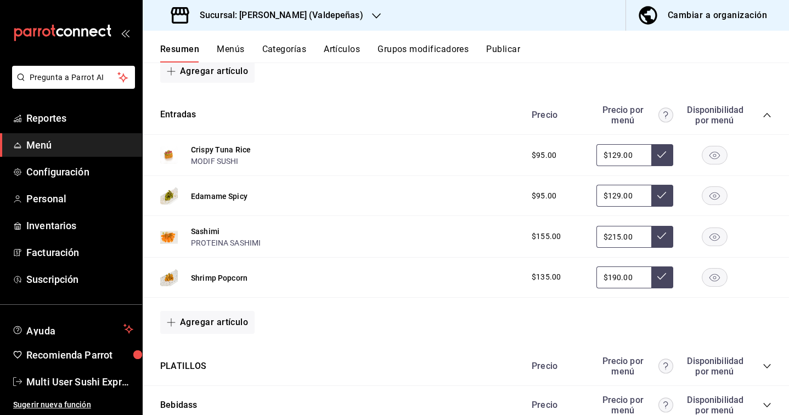
scroll to position [613, 0]
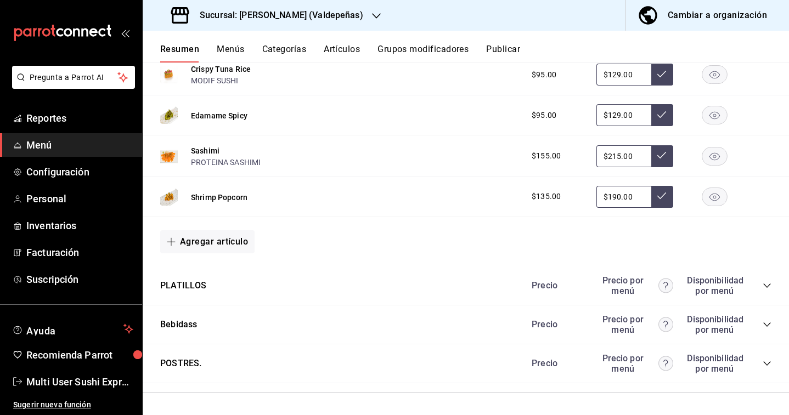
click at [764, 290] on div "Precio Precio por menú Disponibilidad por menú" at bounding box center [646, 285] width 251 height 21
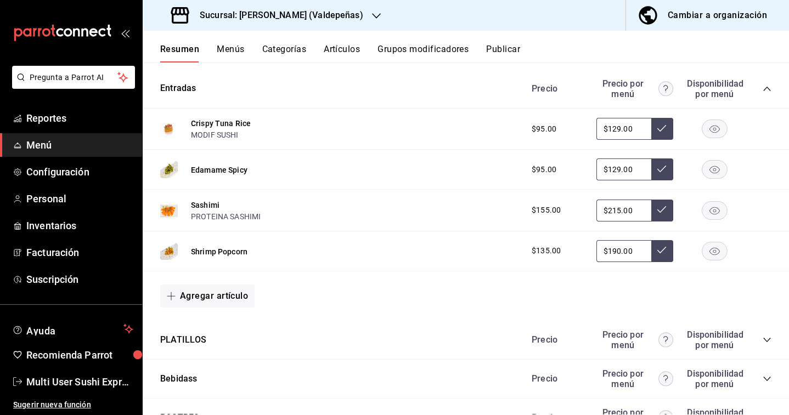
scroll to position [564, 0]
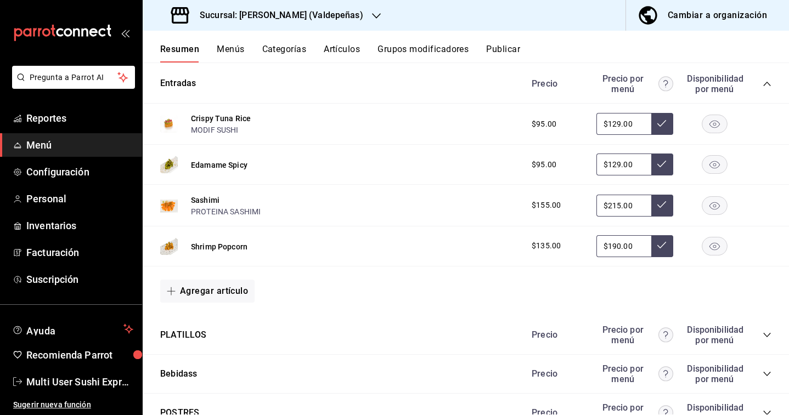
click at [769, 335] on icon "collapse-category-row" at bounding box center [767, 335] width 9 height 9
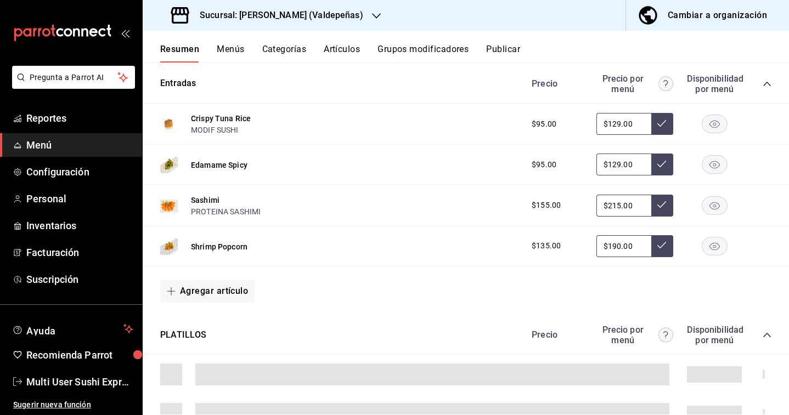
scroll to position [781, 0]
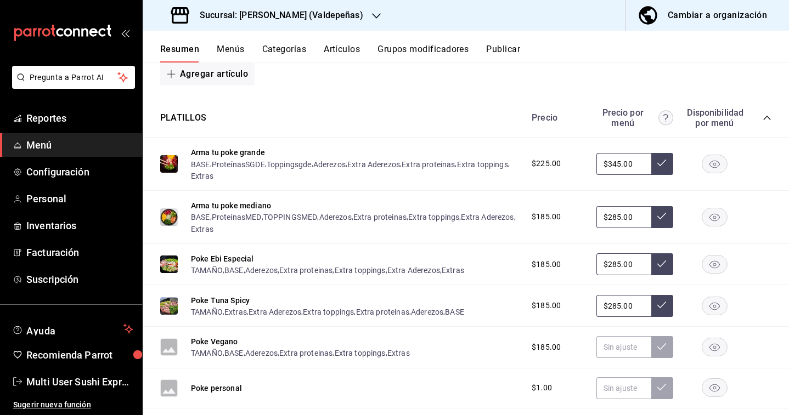
click at [713, 389] on icon "button" at bounding box center [715, 388] width 26 height 19
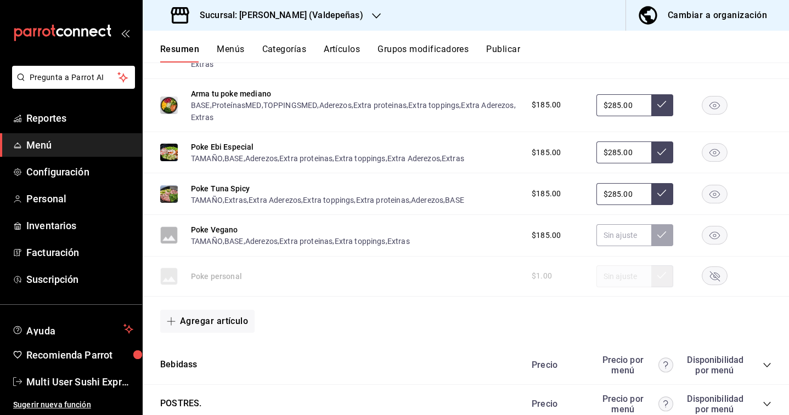
scroll to position [933, 0]
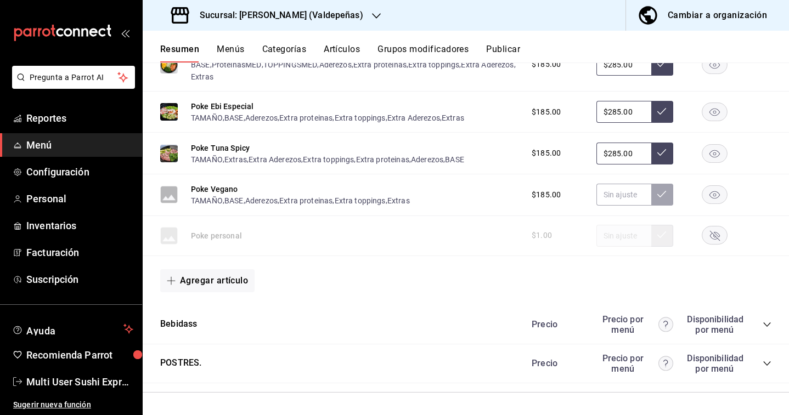
click at [767, 323] on icon "collapse-category-row" at bounding box center [767, 324] width 9 height 9
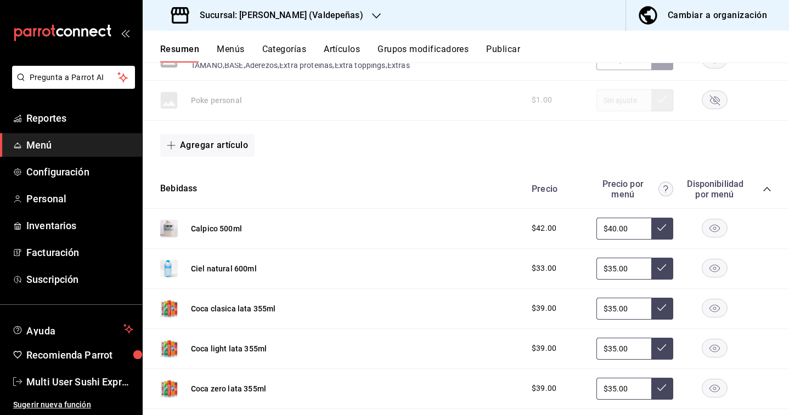
scroll to position [1078, 0]
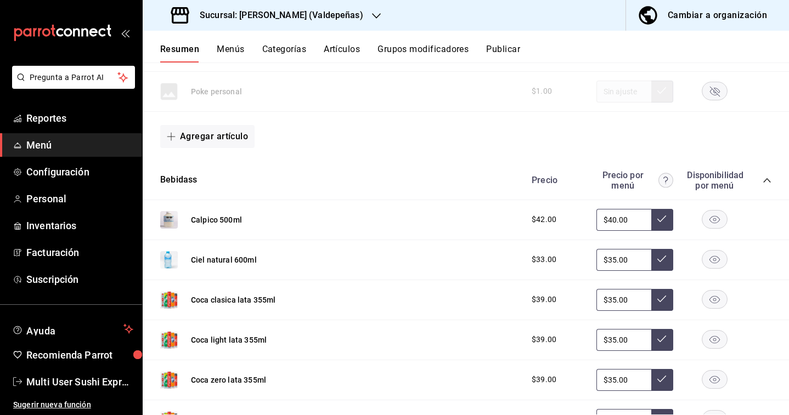
click at [766, 174] on div "Precio Precio por menú Disponibilidad por menú" at bounding box center [646, 180] width 251 height 21
click at [767, 183] on icon "collapse-category-row" at bounding box center [767, 180] width 9 height 9
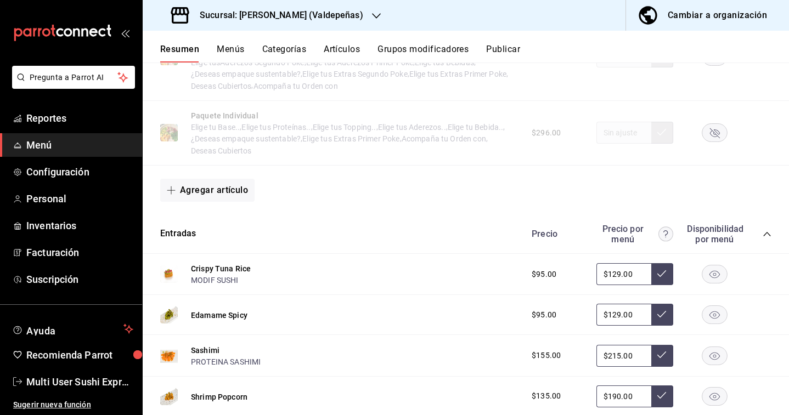
scroll to position [411, 0]
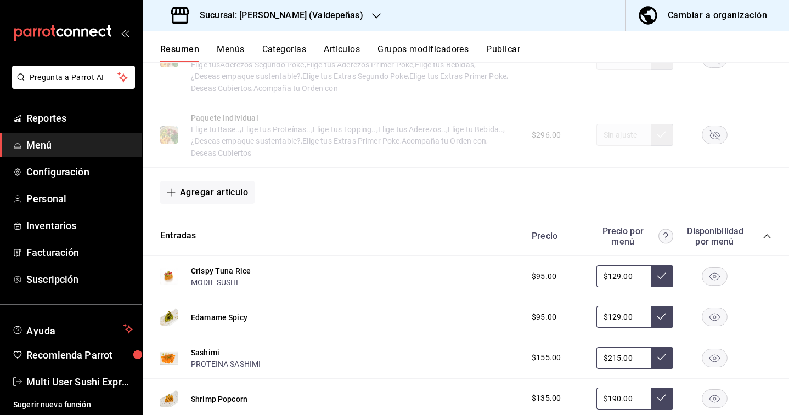
click at [768, 236] on icon "collapse-category-row" at bounding box center [767, 236] width 9 height 9
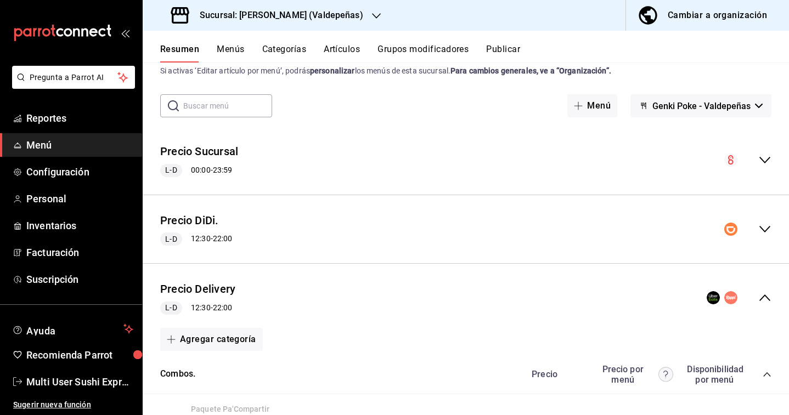
scroll to position [21, 0]
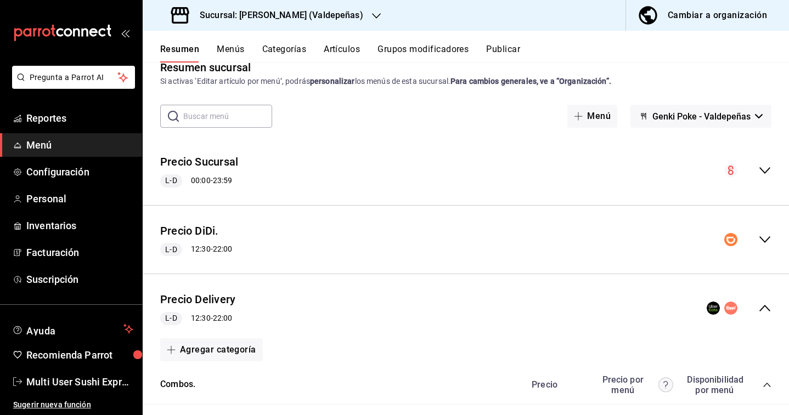
click at [297, 26] on div "Sucursal: [PERSON_NAME] (Valdepeñas)" at bounding box center [268, 15] width 234 height 31
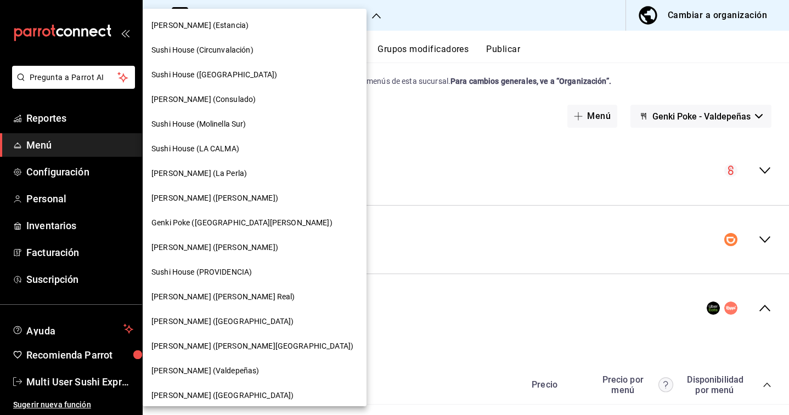
click at [217, 52] on span "Sushi House (Circunvalación)" at bounding box center [202, 50] width 102 height 12
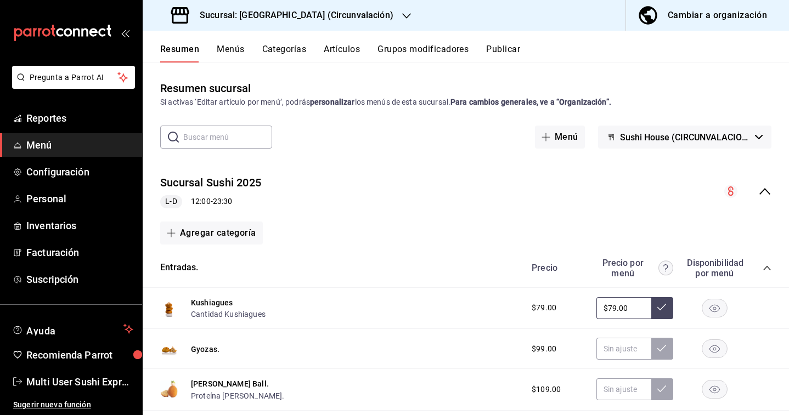
click at [766, 199] on div "Sucursal Sushi 2025 L-D 12:00 - 23:30" at bounding box center [466, 191] width 646 height 51
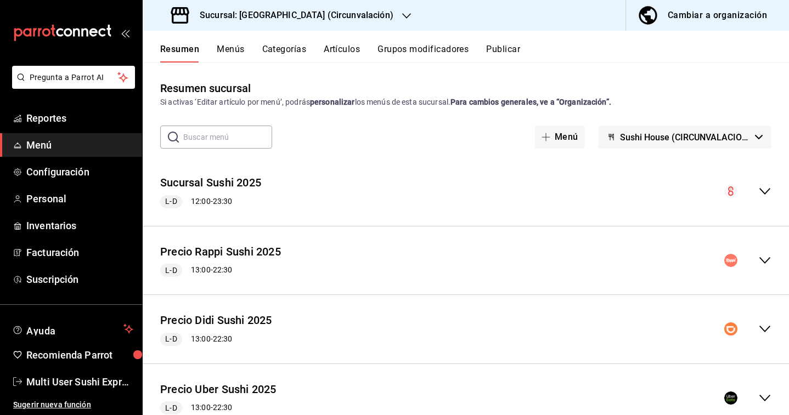
click at [736, 136] on span "Sushi House (CIRCUNVALACION)" at bounding box center [685, 137] width 131 height 10
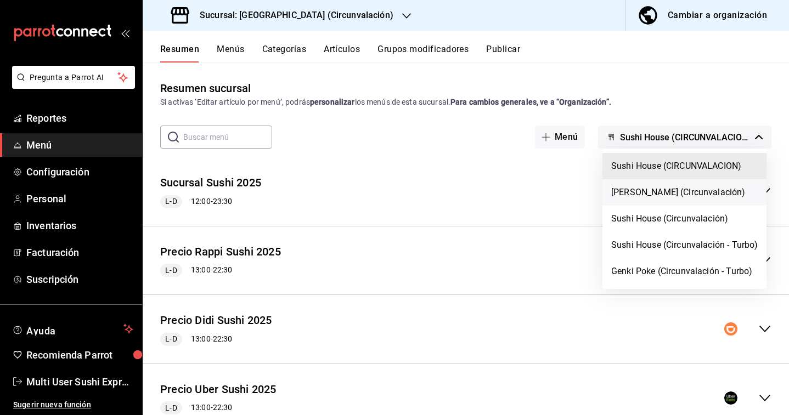
click at [647, 191] on li "[PERSON_NAME] (Circunvalación)" at bounding box center [684, 192] width 164 height 26
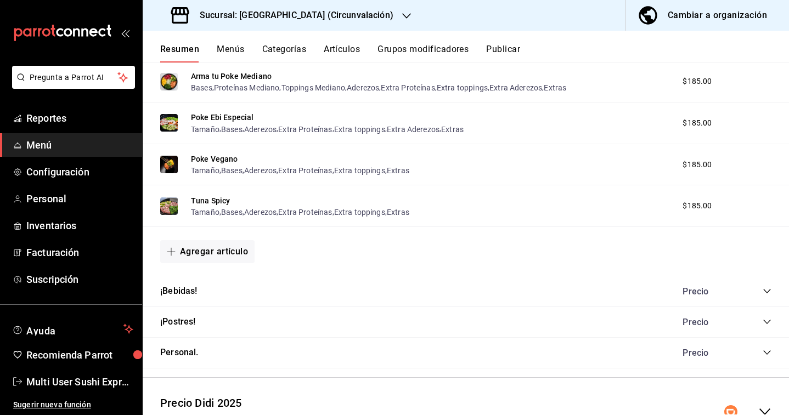
scroll to position [680, 0]
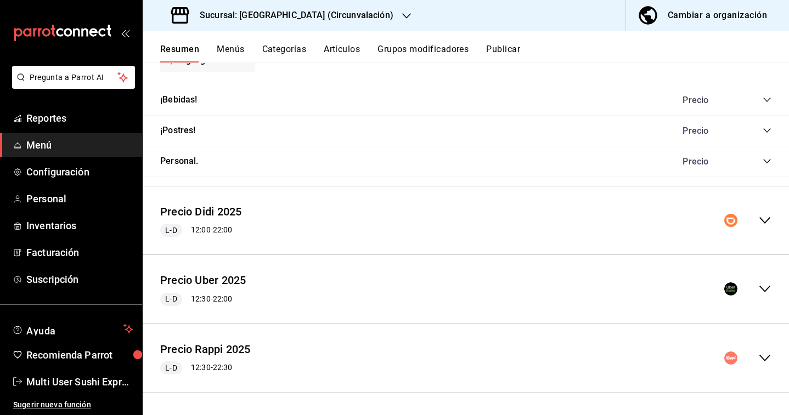
click at [754, 354] on div "collapse-menu-row" at bounding box center [747, 358] width 47 height 13
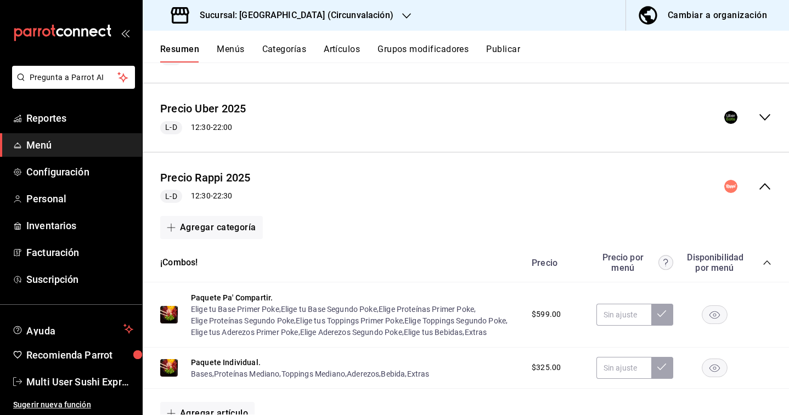
scroll to position [1274, 0]
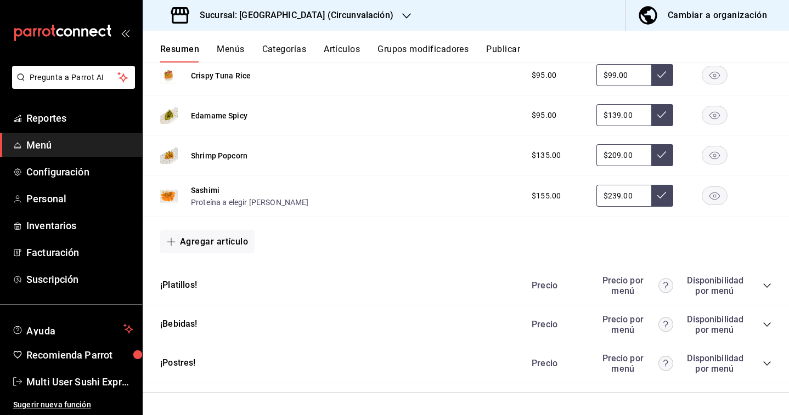
click at [765, 281] on icon "collapse-category-row" at bounding box center [767, 285] width 9 height 9
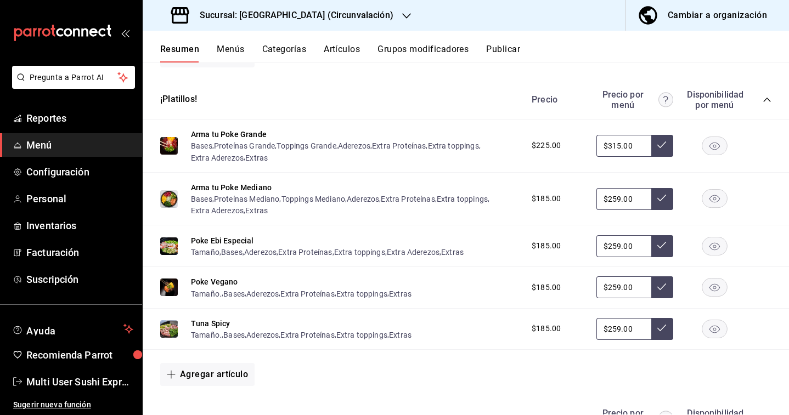
scroll to position [1459, 0]
click at [764, 98] on icon "collapse-category-row" at bounding box center [767, 100] width 9 height 9
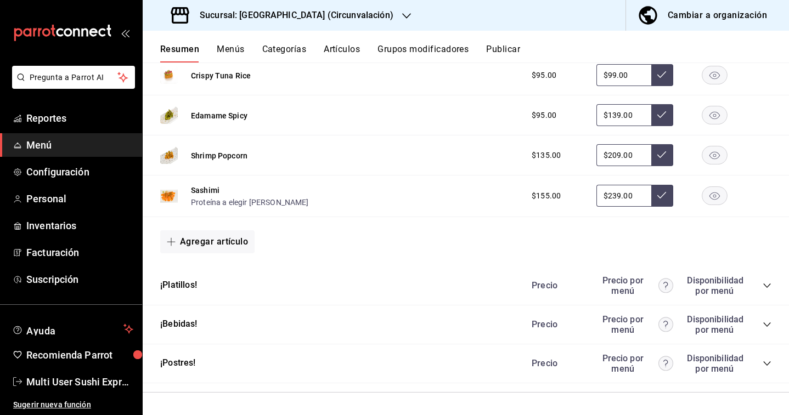
scroll to position [1274, 0]
click at [263, 10] on h3 "Sucursal: [GEOGRAPHIC_DATA] (Circunvalación)" at bounding box center [292, 15] width 202 height 13
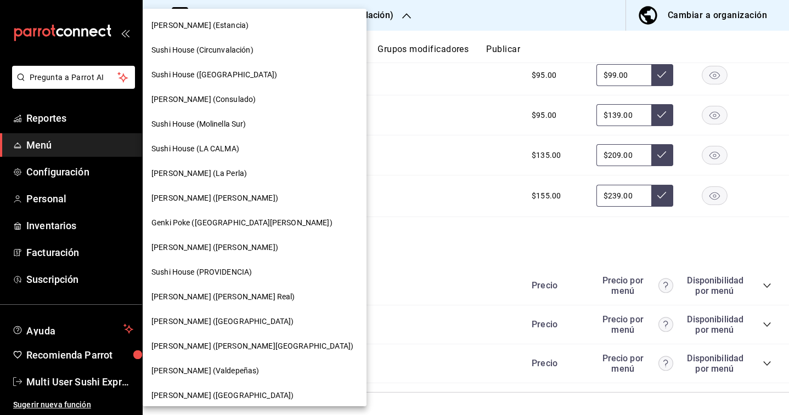
scroll to position [55, 0]
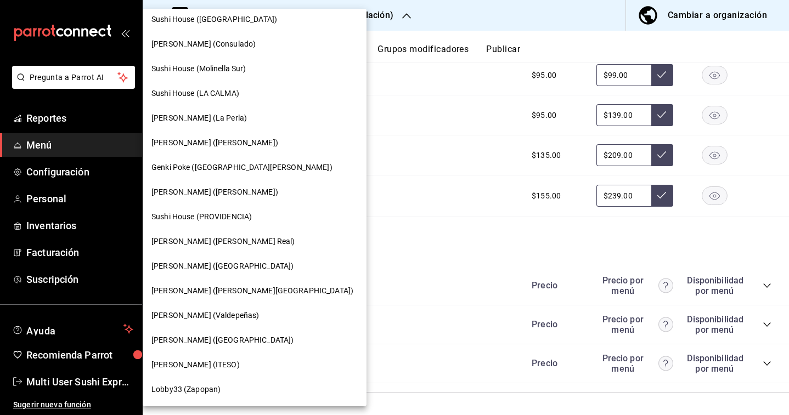
click at [205, 363] on span "[PERSON_NAME] (ITESO)" at bounding box center [195, 365] width 88 height 12
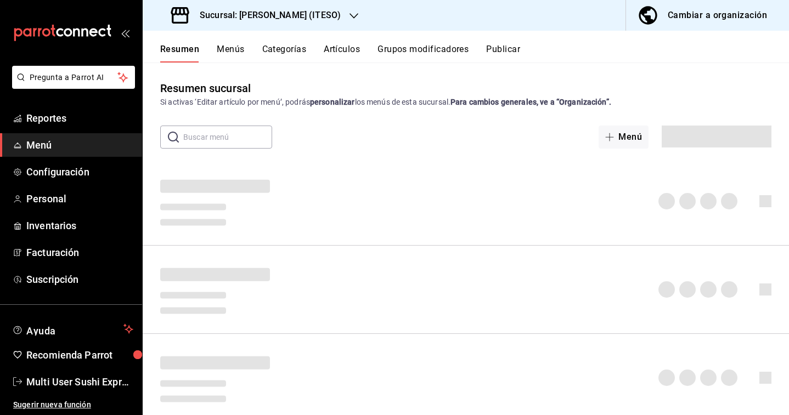
click at [229, 49] on button "Menús" at bounding box center [230, 53] width 27 height 19
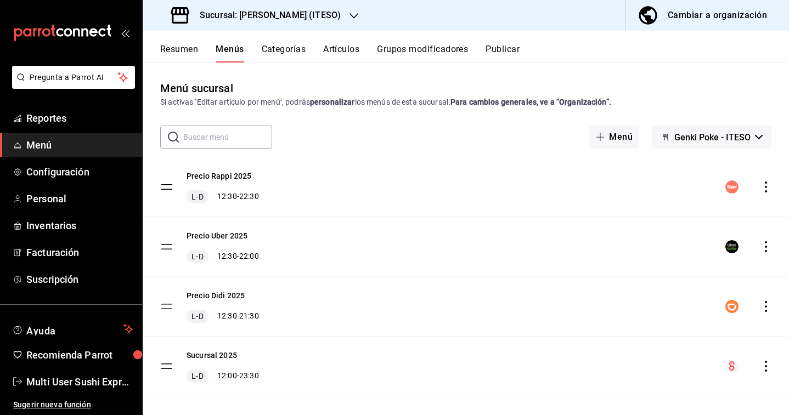
scroll to position [13, 0]
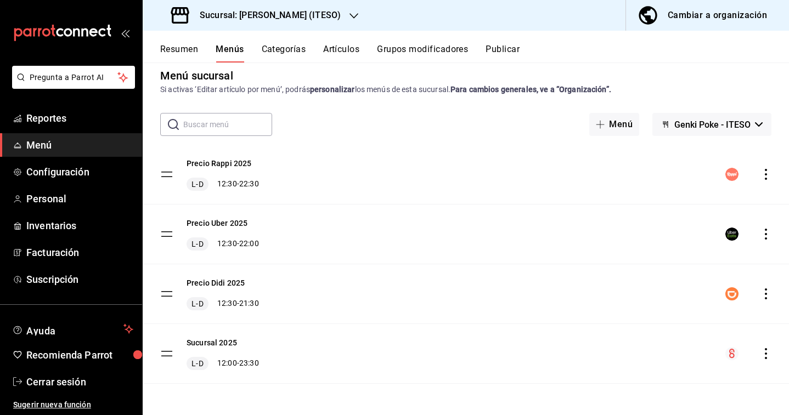
click at [318, 29] on div "Sucursal: [PERSON_NAME] (ITESO)" at bounding box center [256, 15] width 211 height 31
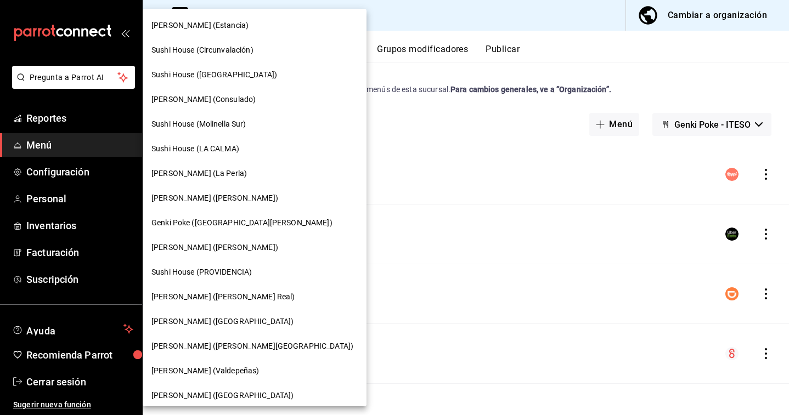
click at [195, 57] on div "Sushi House (Circunvalación)" at bounding box center [255, 50] width 224 height 25
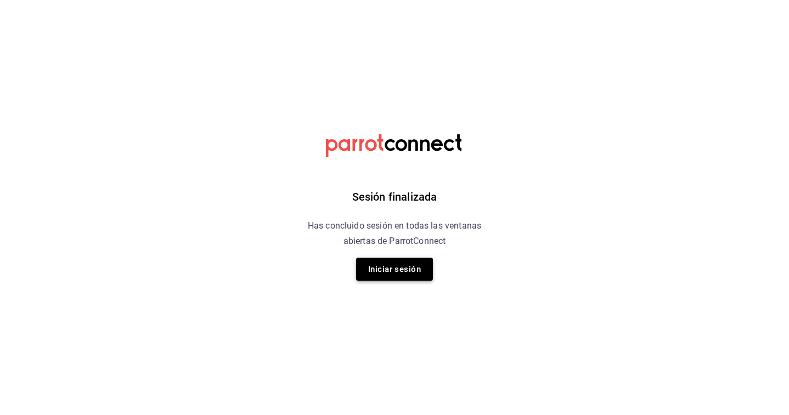
click at [395, 273] on button "Iniciar sesión" at bounding box center [394, 269] width 77 height 23
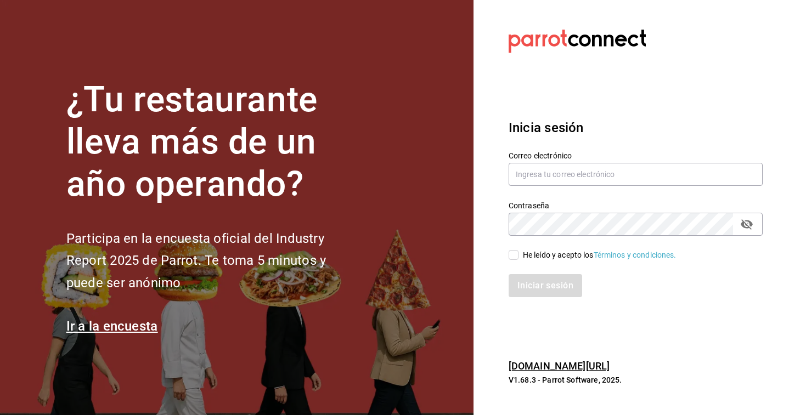
click at [395, 273] on section "¿Tu restaurante lleva más de un año operando? Participa en la encuesta oficial …" at bounding box center [237, 207] width 474 height 415
click at [543, 173] on input "text" at bounding box center [636, 174] width 254 height 23
type input "multiuser@sushiexpress.com"
click at [532, 251] on div "He leído y acepto los Términos y condiciones." at bounding box center [600, 256] width 154 height 12
click at [519, 251] on input "He leído y acepto los Términos y condiciones." at bounding box center [514, 255] width 10 height 10
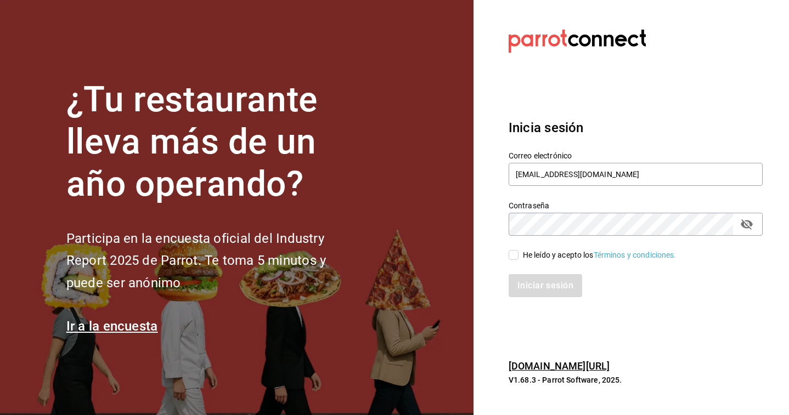
checkbox input "true"
click at [531, 282] on button "Iniciar sesión" at bounding box center [546, 285] width 75 height 23
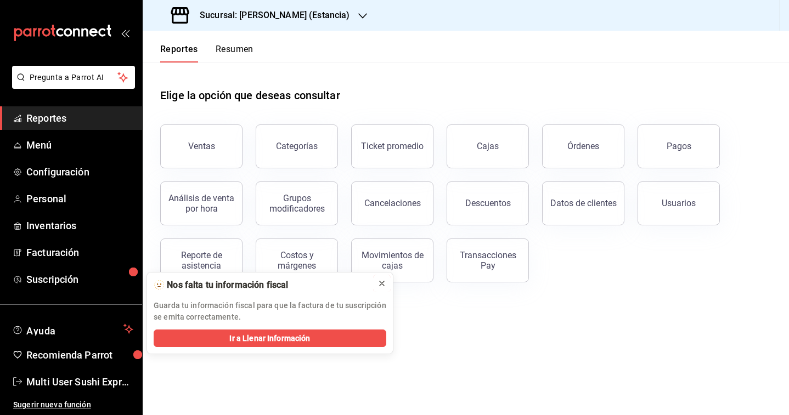
click at [381, 286] on icon at bounding box center [382, 283] width 9 height 9
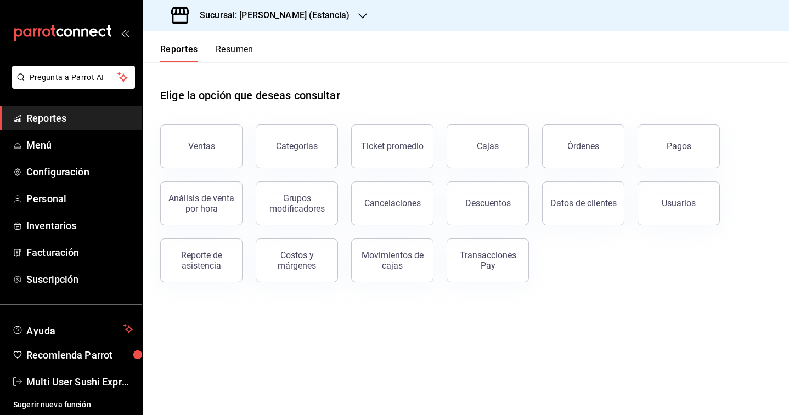
click at [286, 9] on h3 "Sucursal: Genki Poke (Estancia)" at bounding box center [270, 15] width 159 height 13
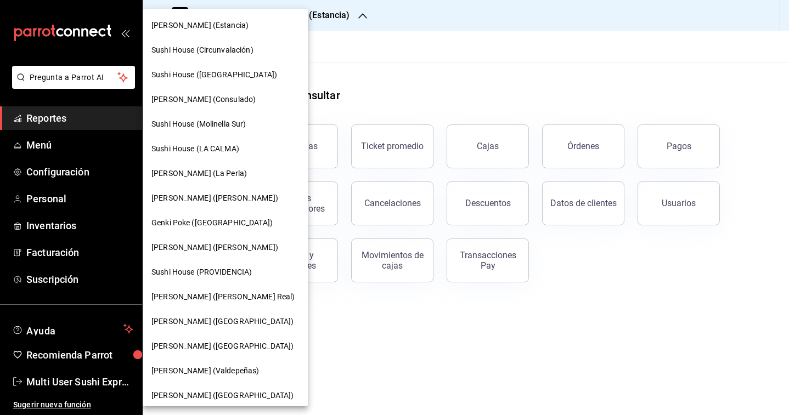
click at [207, 49] on span "Sushi House (Circunvalación)" at bounding box center [202, 50] width 102 height 12
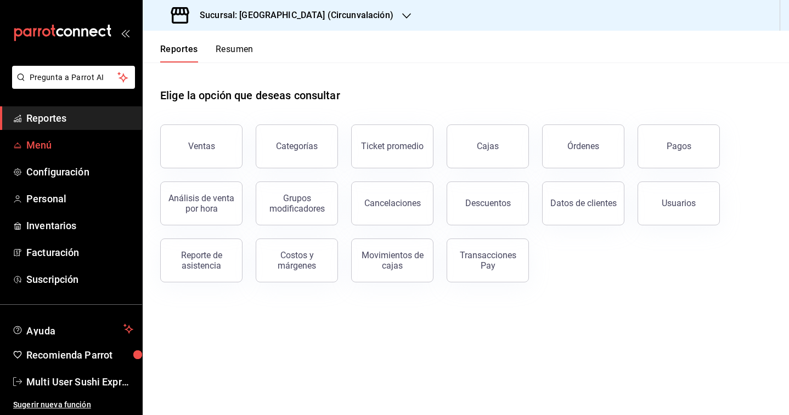
click at [47, 148] on span "Menú" at bounding box center [79, 145] width 107 height 15
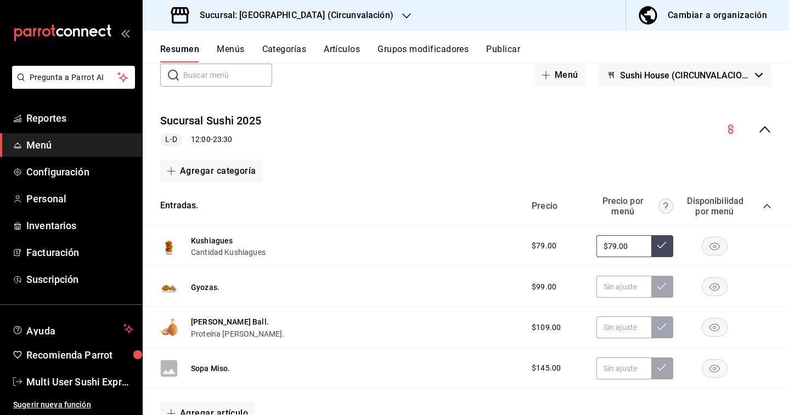
scroll to position [63, 0]
click at [639, 81] on button "Sushi House (CIRCUNVALACION)" at bounding box center [684, 74] width 173 height 23
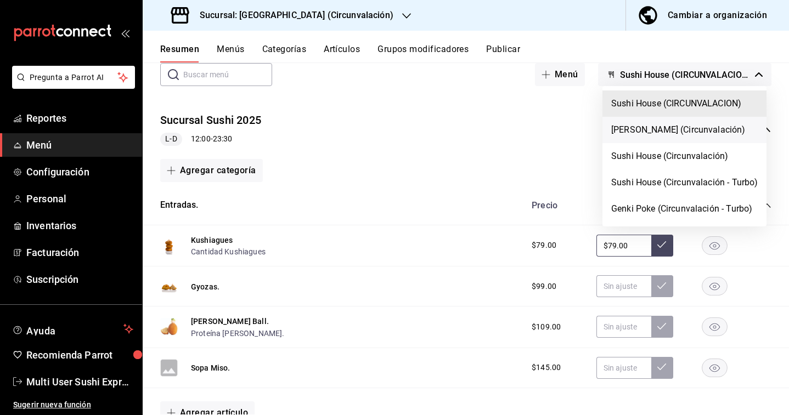
click at [638, 132] on li "[PERSON_NAME] (Circunvalación)" at bounding box center [684, 130] width 164 height 26
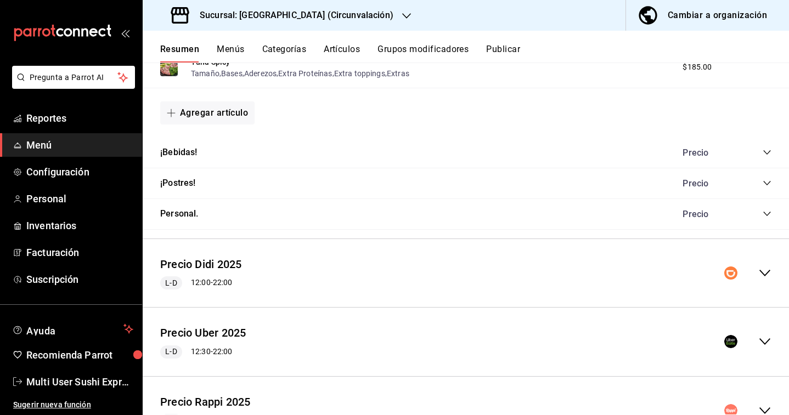
scroll to position [680, 0]
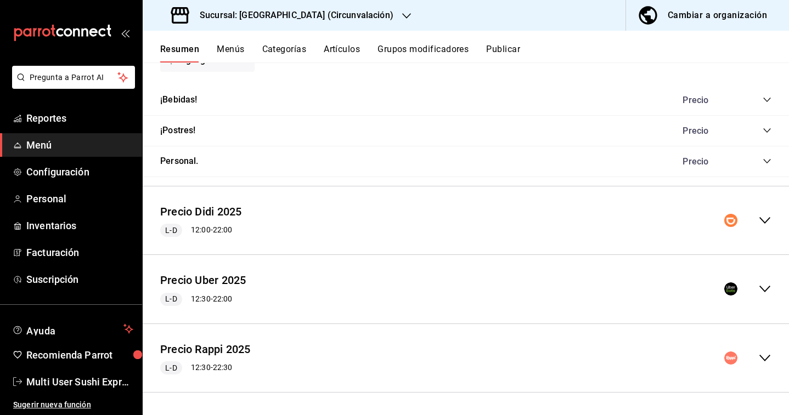
click at [755, 354] on div "collapse-menu-row" at bounding box center [747, 358] width 47 height 13
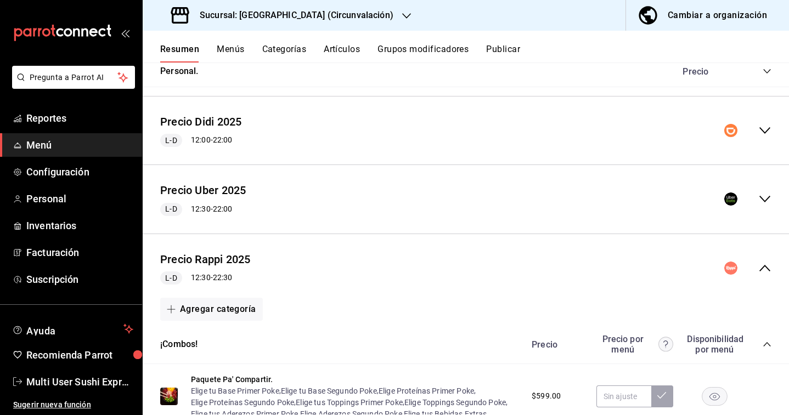
scroll to position [801, 0]
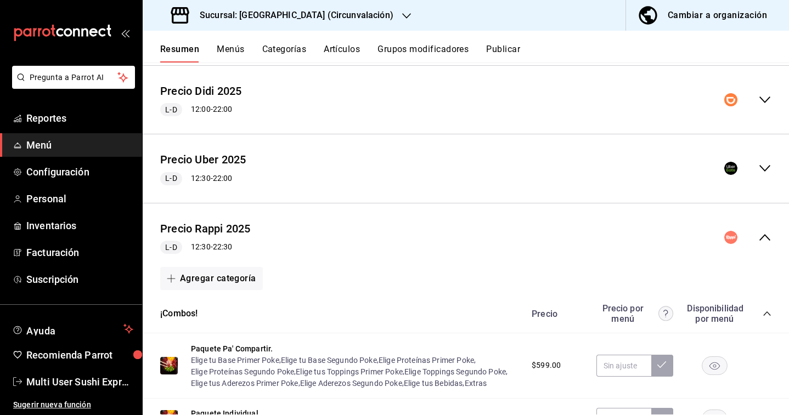
click at [769, 166] on icon "collapse-menu-row" at bounding box center [764, 168] width 13 height 13
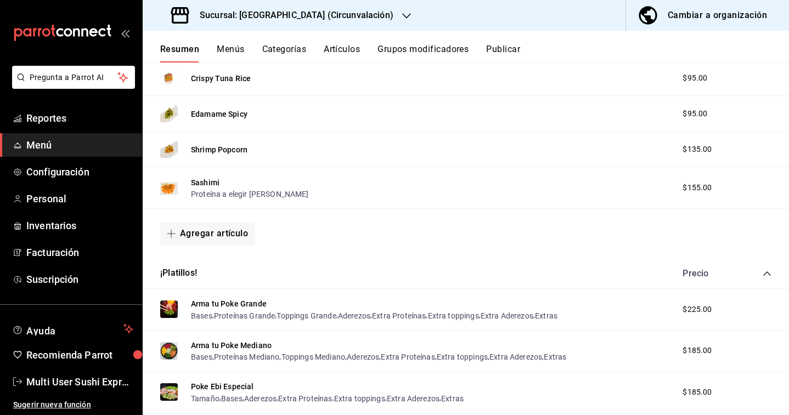
scroll to position [0, 0]
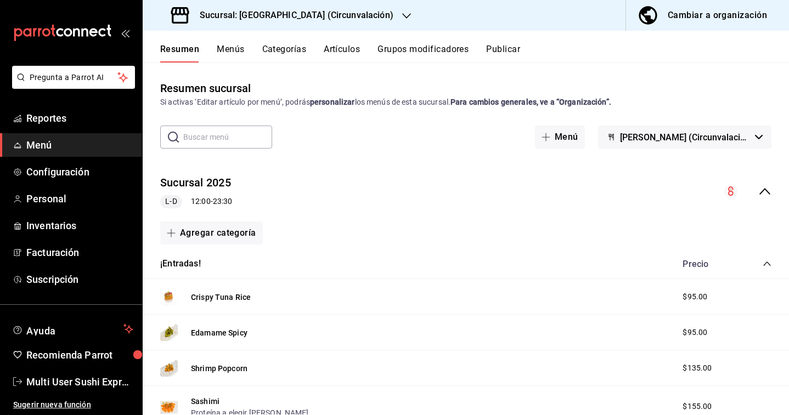
click at [767, 194] on icon "collapse-menu-row" at bounding box center [764, 191] width 13 height 13
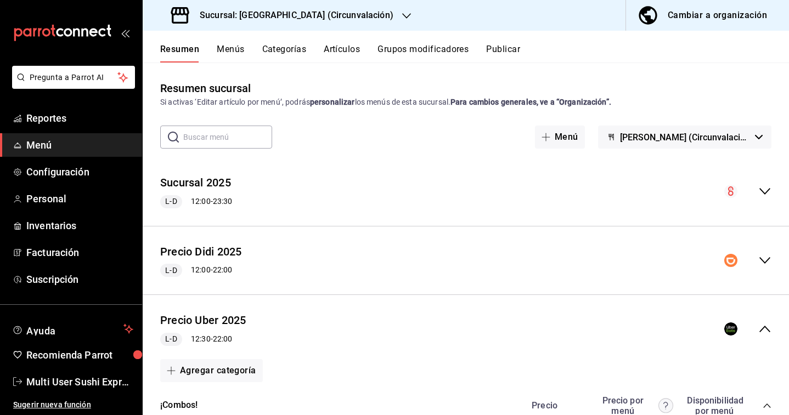
click at [763, 328] on icon "collapse-menu-row" at bounding box center [764, 329] width 11 height 7
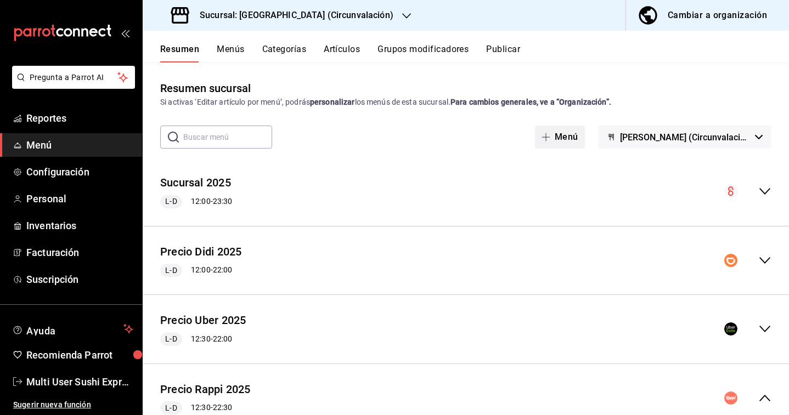
click at [574, 137] on button "Menú" at bounding box center [560, 137] width 50 height 23
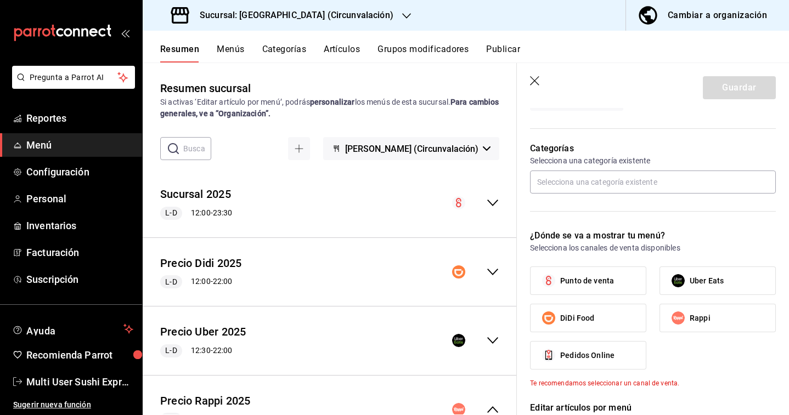
scroll to position [276, 0]
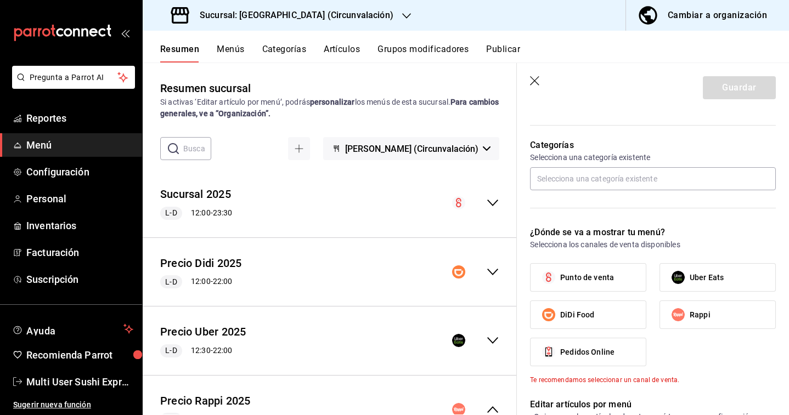
type input "Wingman"
click at [703, 280] on span "Uber Eats" at bounding box center [707, 278] width 34 height 12
click at [690, 280] on input "Uber Eats" at bounding box center [678, 277] width 23 height 23
checkbox input "true"
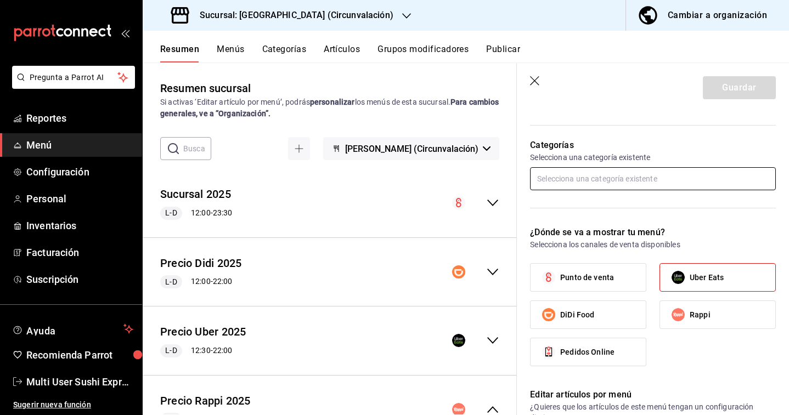
click at [604, 177] on input "text" at bounding box center [653, 178] width 246 height 23
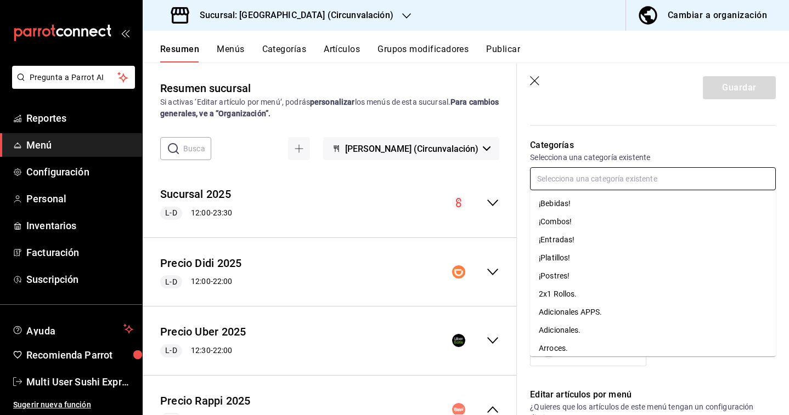
click at [572, 260] on li "¡Platillos!" at bounding box center [653, 258] width 246 height 18
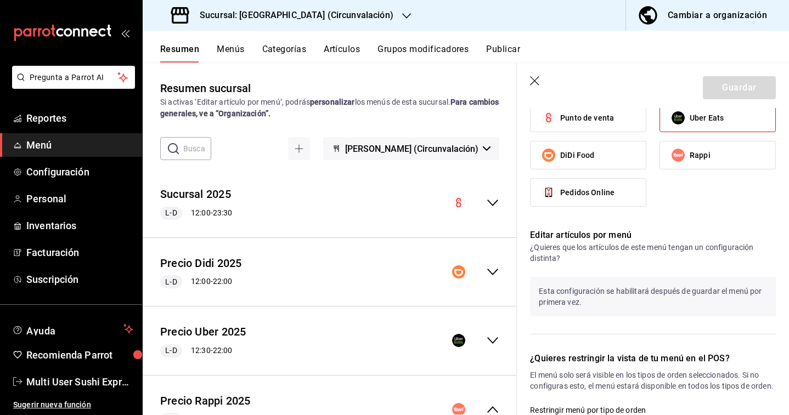
scroll to position [205, 0]
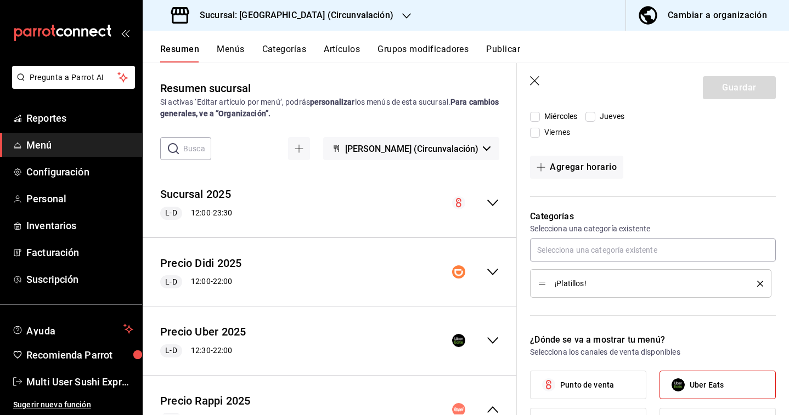
click at [621, 263] on div "¡Platillos!" at bounding box center [653, 268] width 246 height 59
click at [617, 251] on input "text" at bounding box center [653, 250] width 246 height 23
click at [670, 304] on div "Categorías Selecciona una categoría existente ¡Platillos!" at bounding box center [646, 258] width 259 height 123
click at [529, 73] on header "Guardar" at bounding box center [653, 85] width 272 height 45
click at [532, 76] on header "Guardar" at bounding box center [653, 85] width 272 height 45
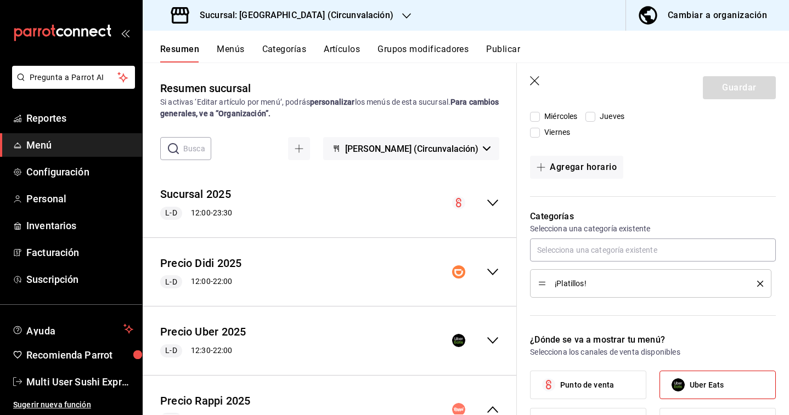
click at [536, 80] on icon "button" at bounding box center [534, 80] width 9 height 9
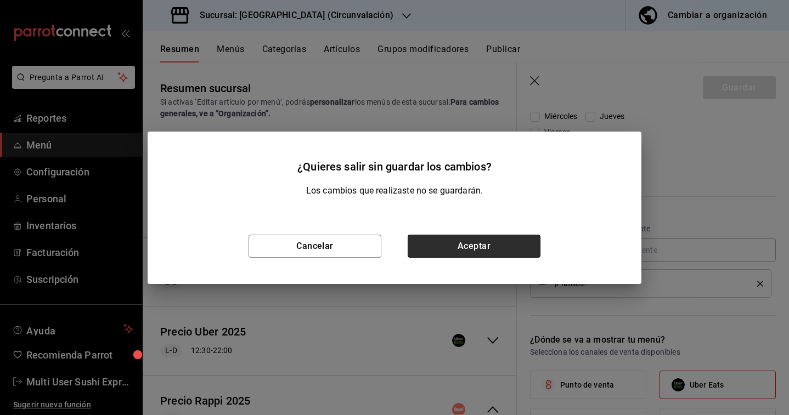
click at [481, 245] on button "Aceptar" at bounding box center [474, 246] width 133 height 23
